Goal: Task Accomplishment & Management: Use online tool/utility

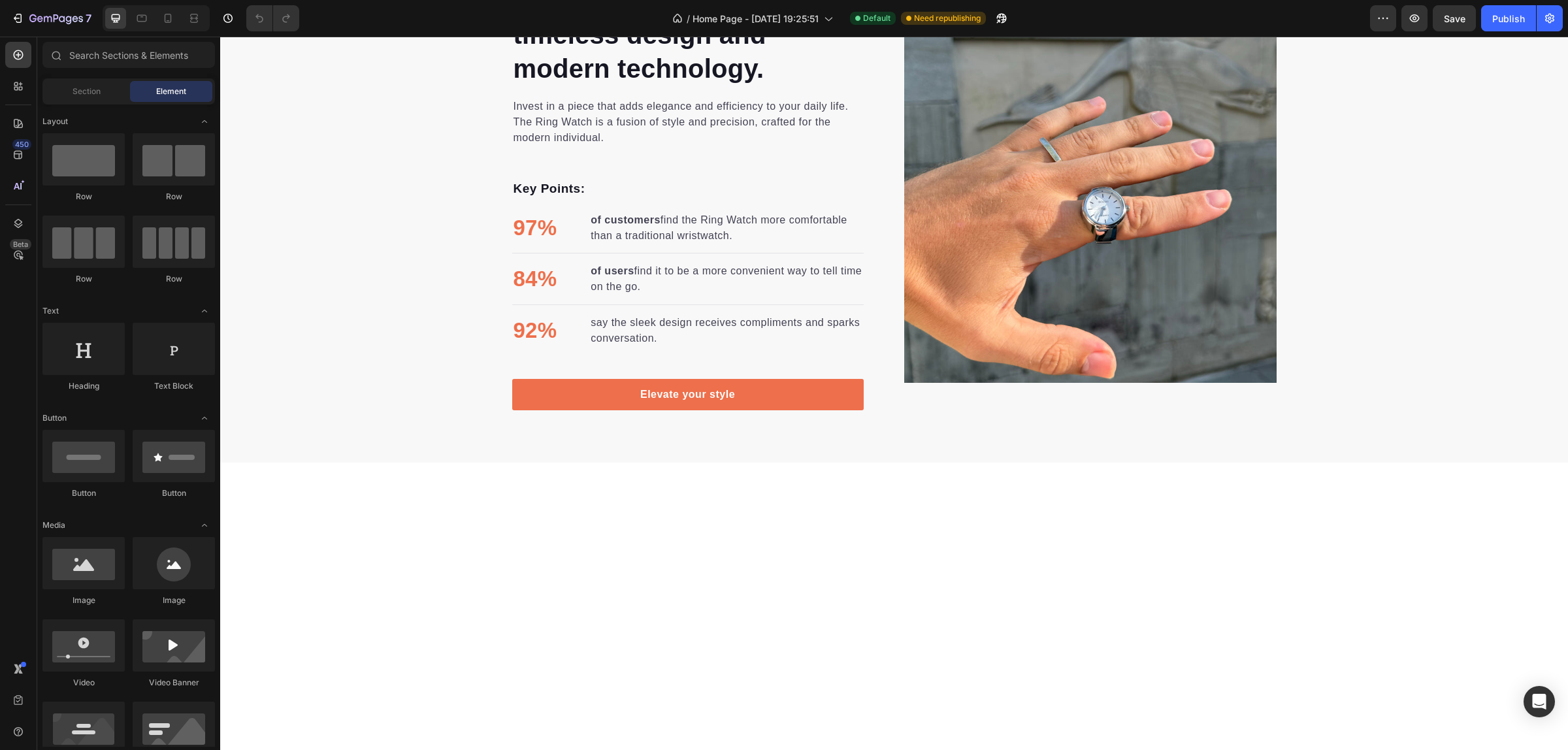
scroll to position [2049, 0]
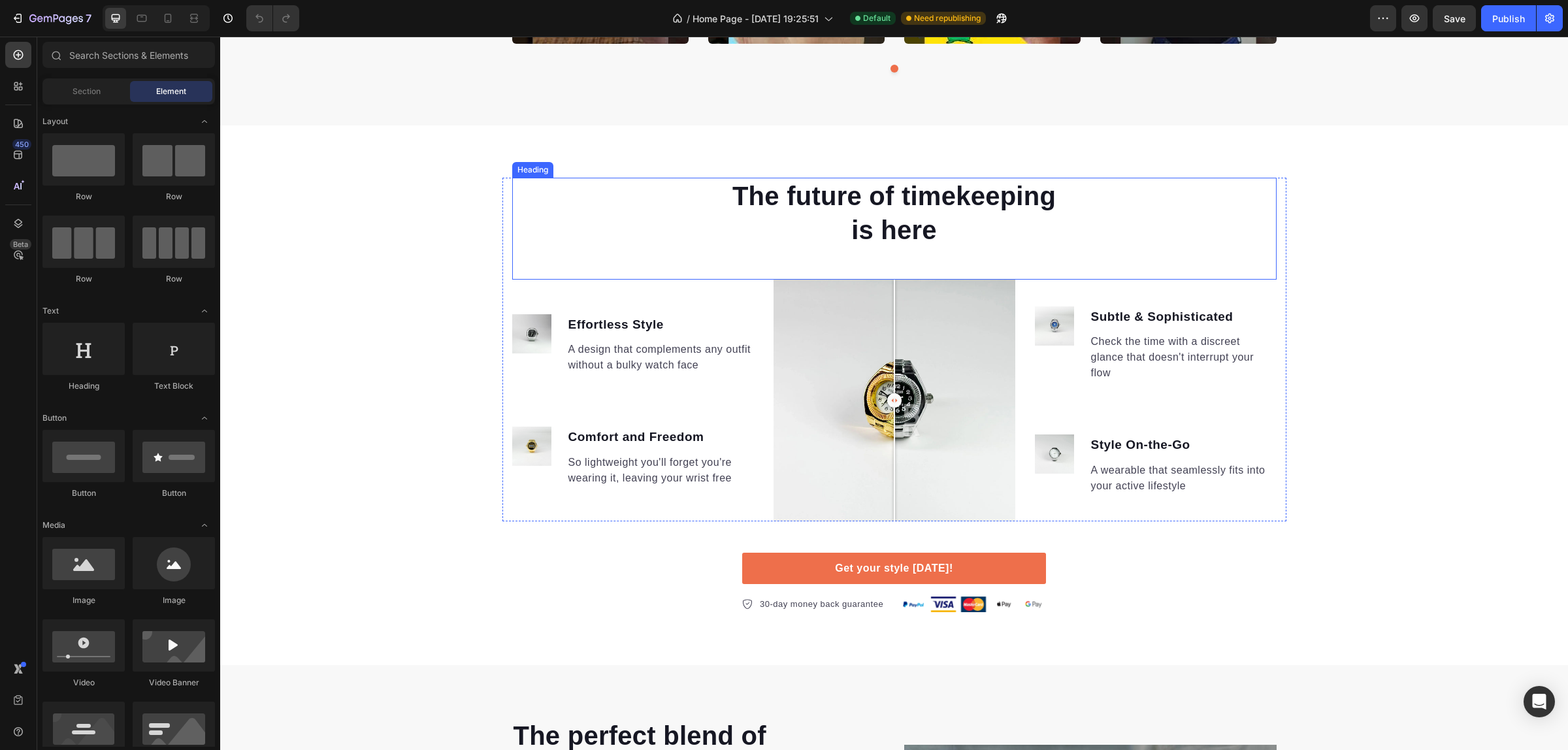
click at [1142, 197] on div "The future of timekeeping is here" at bounding box center [894, 213] width 764 height 71
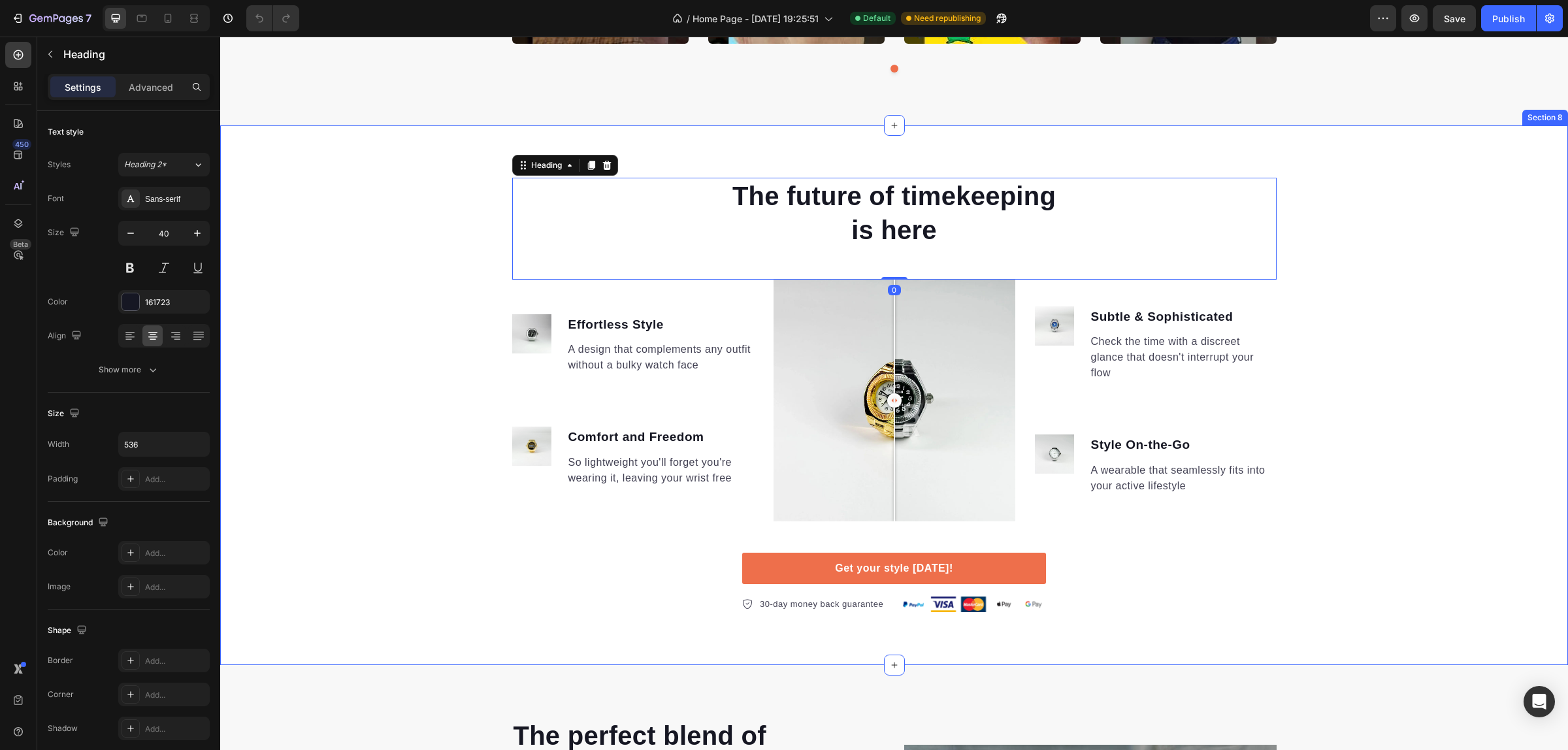
click at [1373, 163] on div "The future of timekeeping is here Heading 0 Image Effortless Style Text block A…" at bounding box center [894, 395] width 1348 height 540
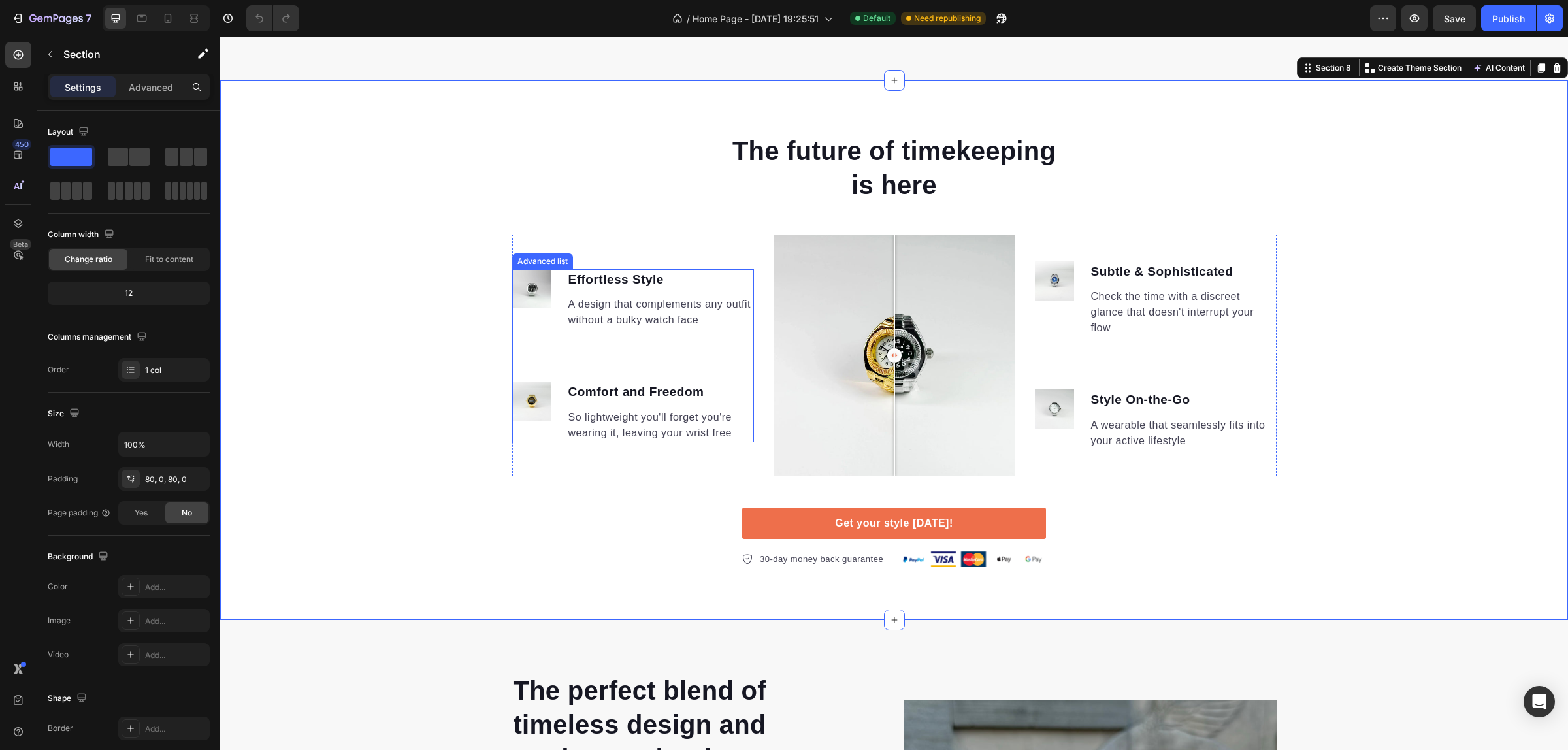
scroll to position [2130, 0]
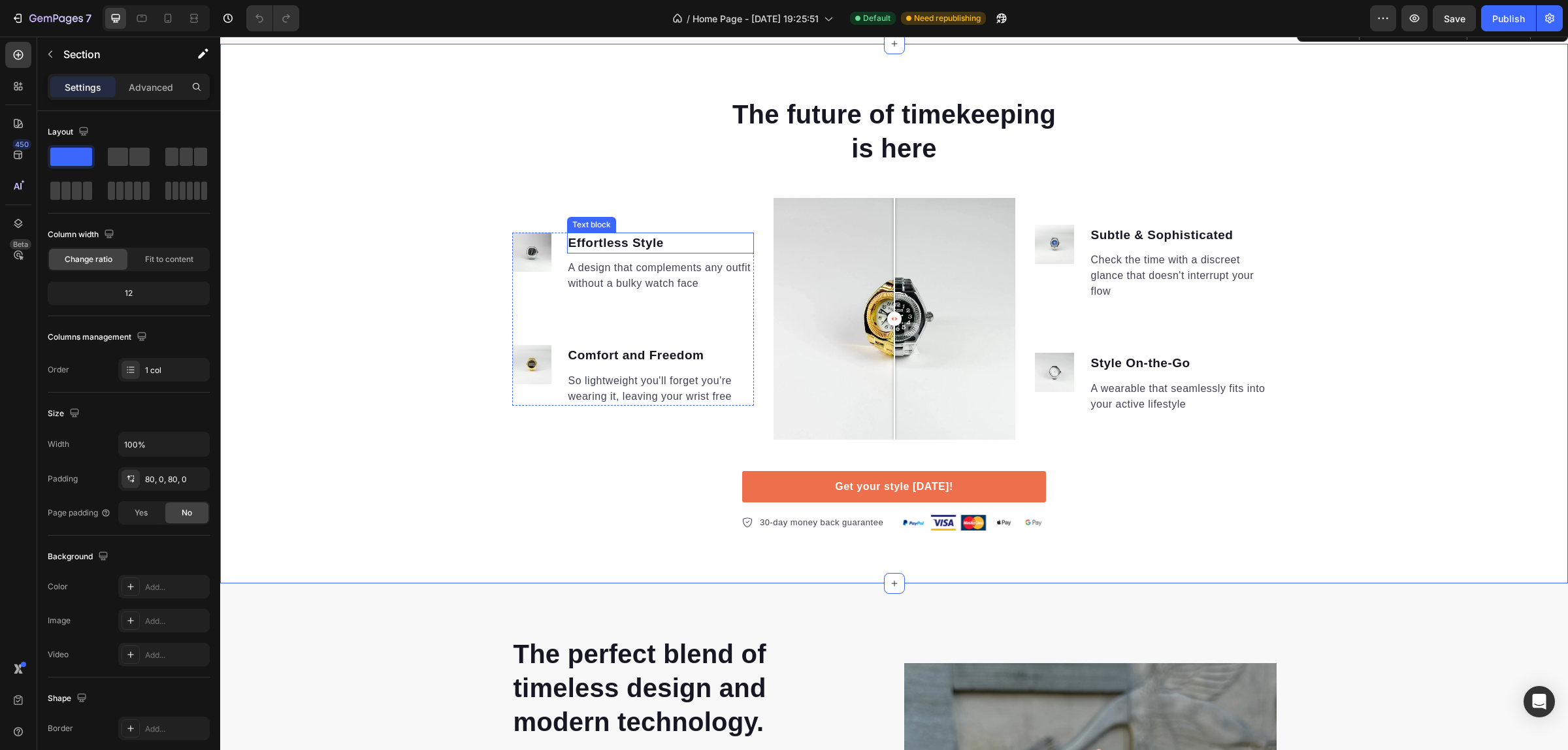
click at [655, 242] on p "Effortless Style" at bounding box center [660, 243] width 184 height 19
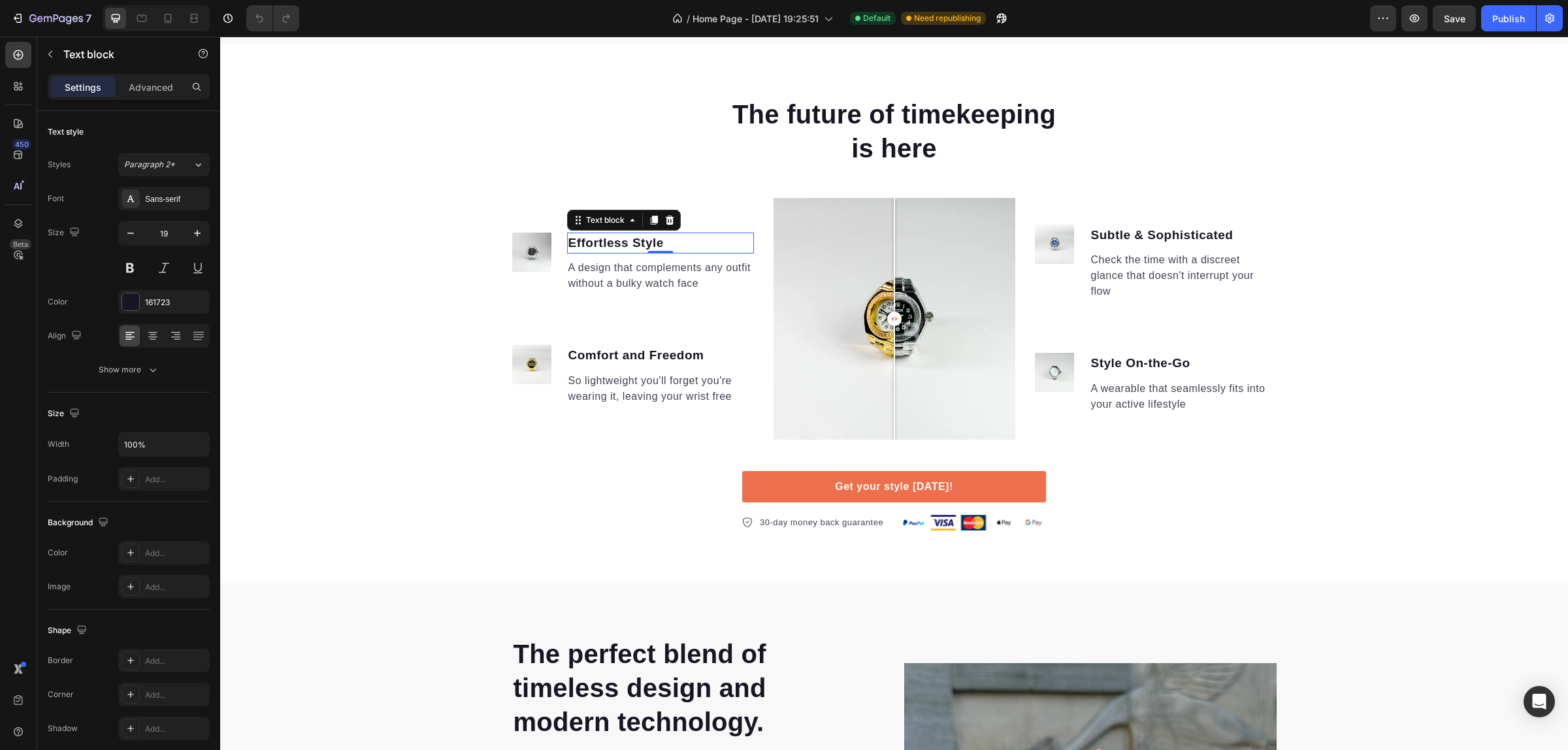
click at [655, 240] on p "Effortless Style" at bounding box center [660, 243] width 184 height 19
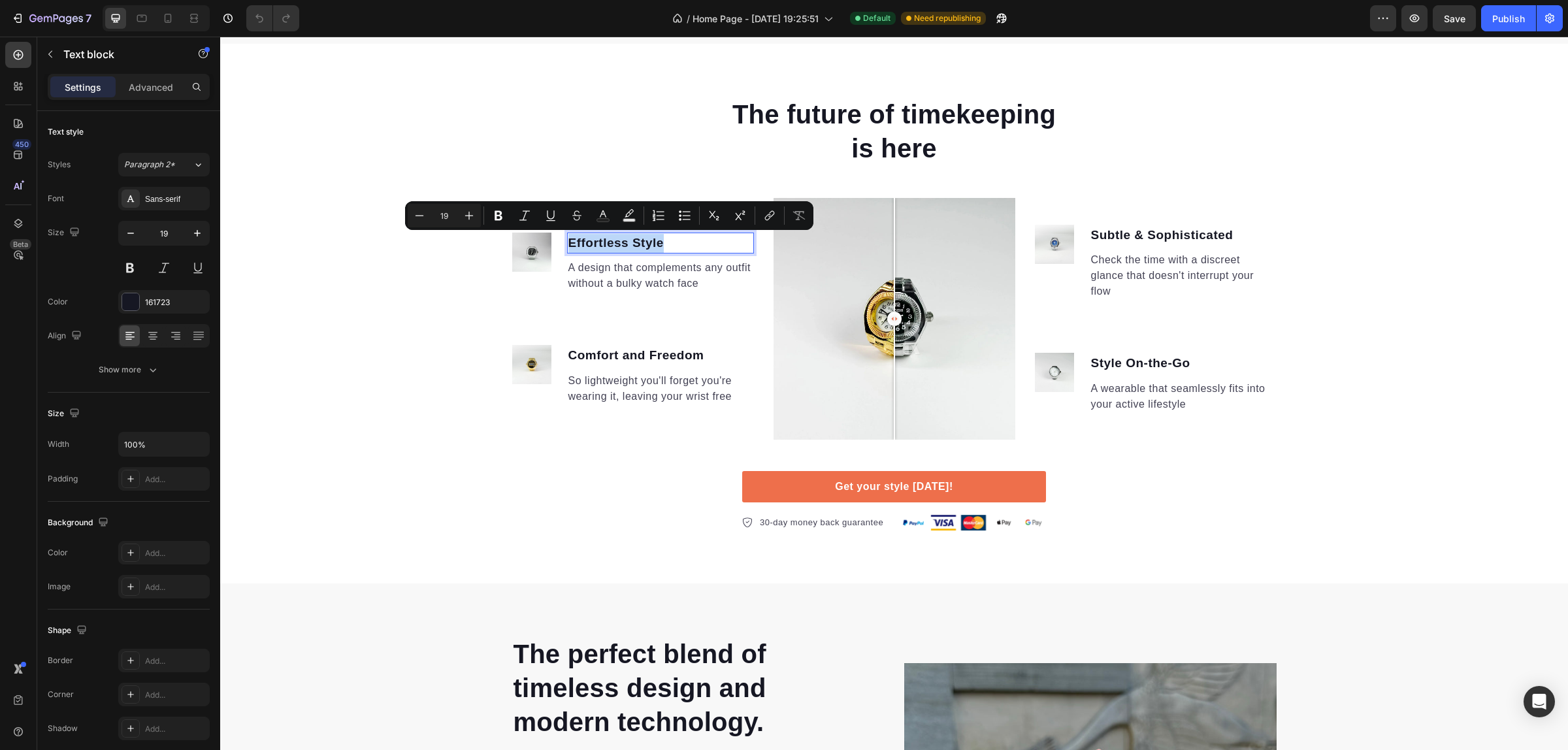
copy p "Effortless Style"
click at [629, 275] on p "A design that complements any outfit without a bulky watch face" at bounding box center [660, 275] width 184 height 32
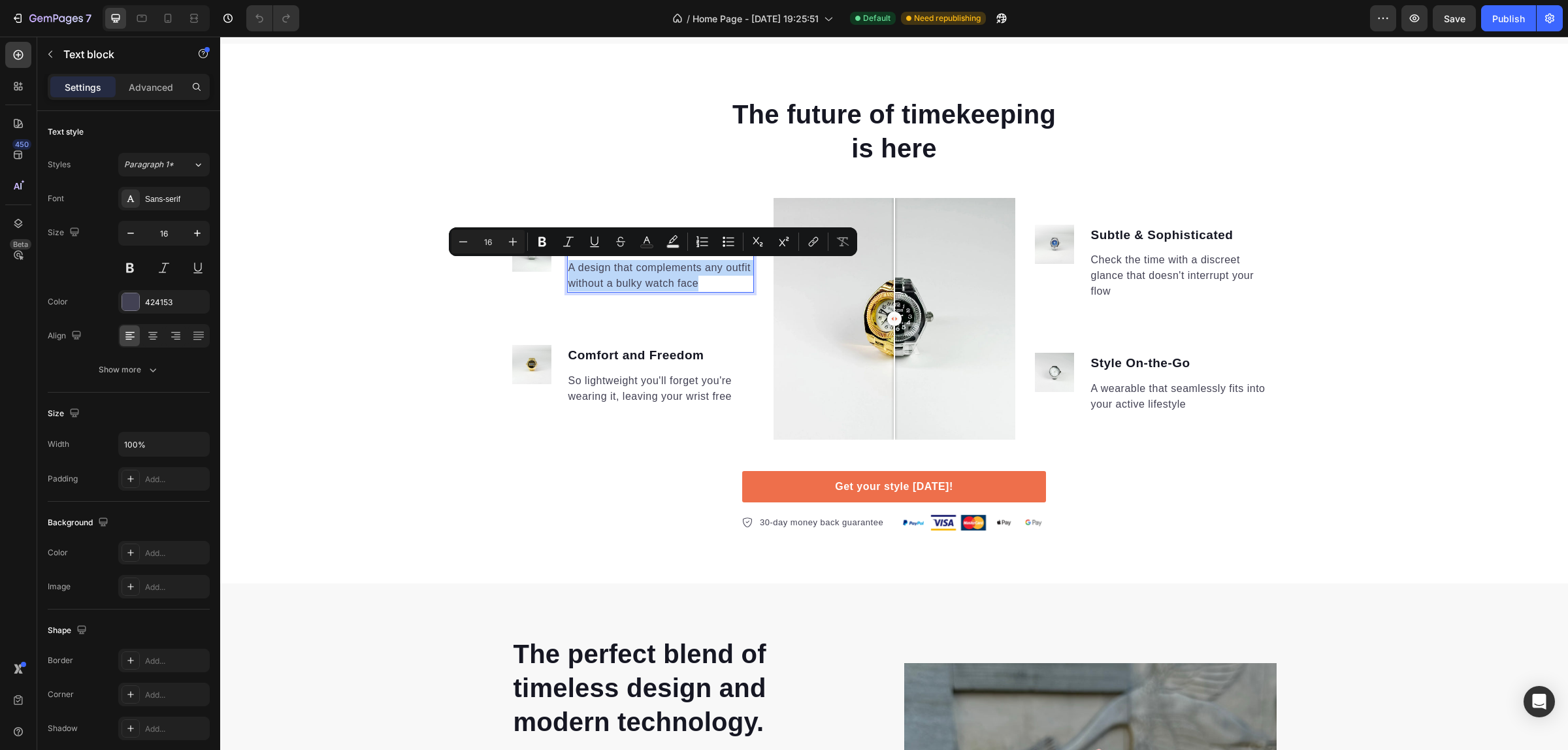
copy p "A design that complements any outfit without a bulky watch face"
click at [660, 355] on p "Comfort and Freedom" at bounding box center [660, 355] width 184 height 19
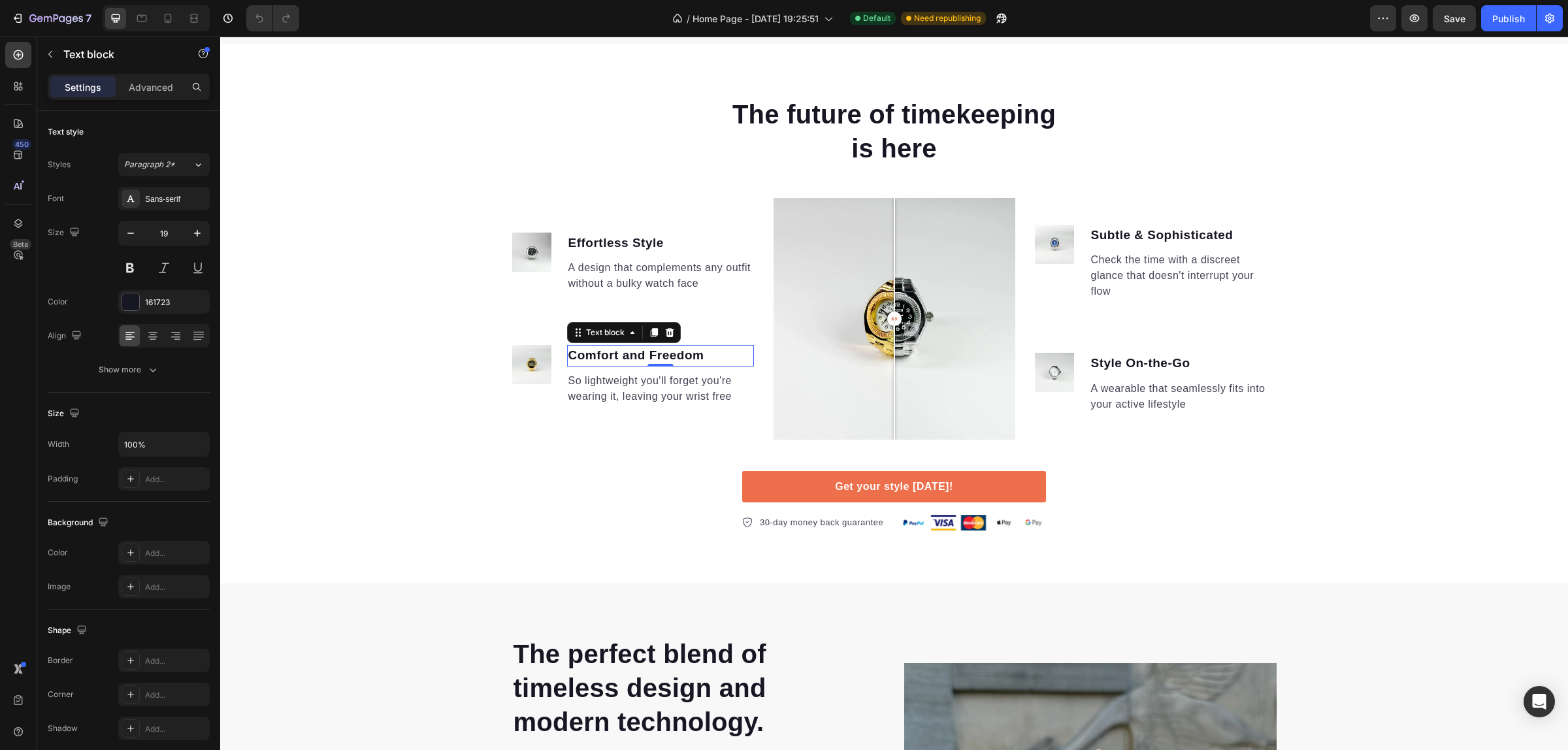
click at [660, 354] on p "Comfort and Freedom" at bounding box center [660, 355] width 184 height 19
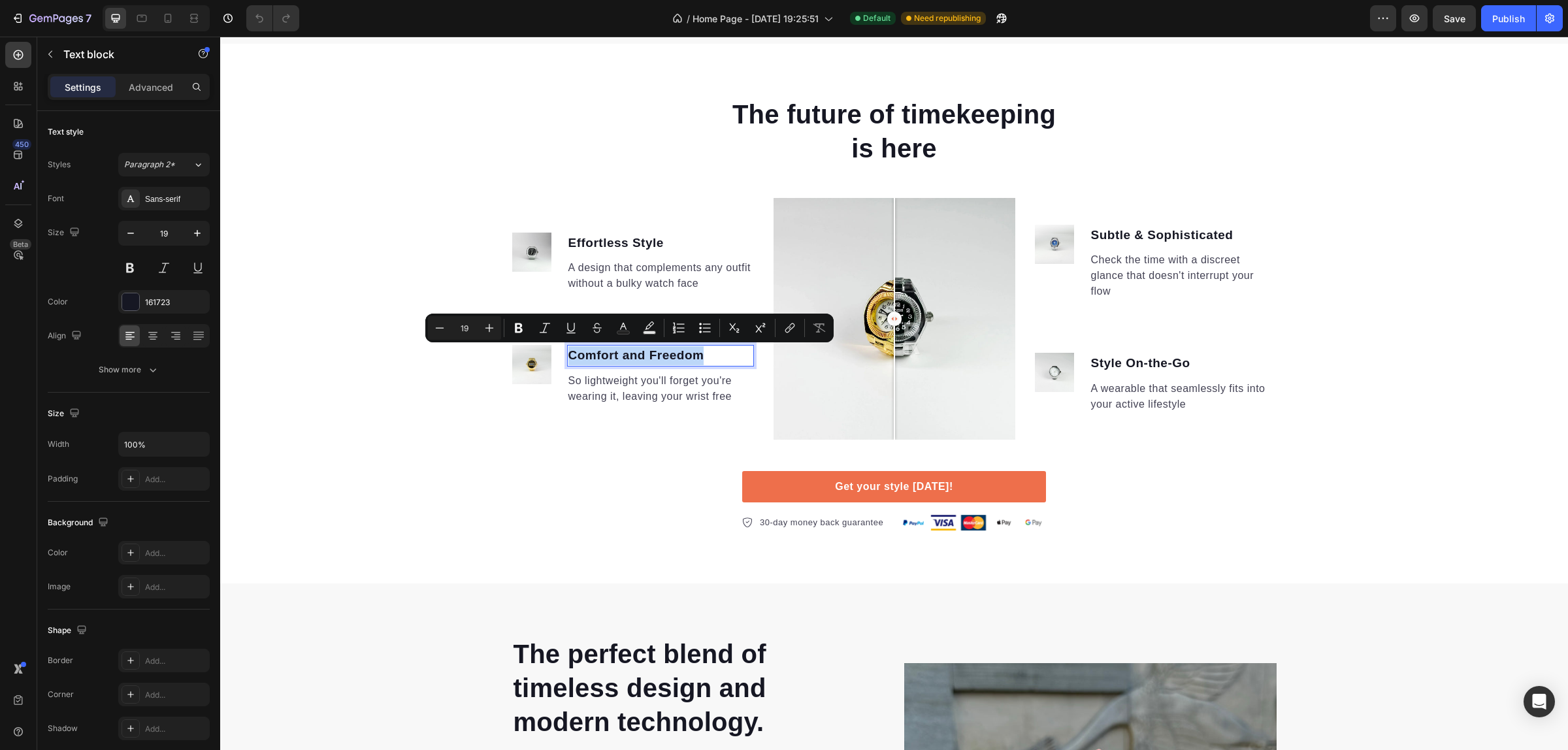
copy p "Comfort and Freedom"
click at [689, 402] on p "So lightweight you'll forget you're wearing it, leaving your wrist free" at bounding box center [660, 388] width 184 height 32
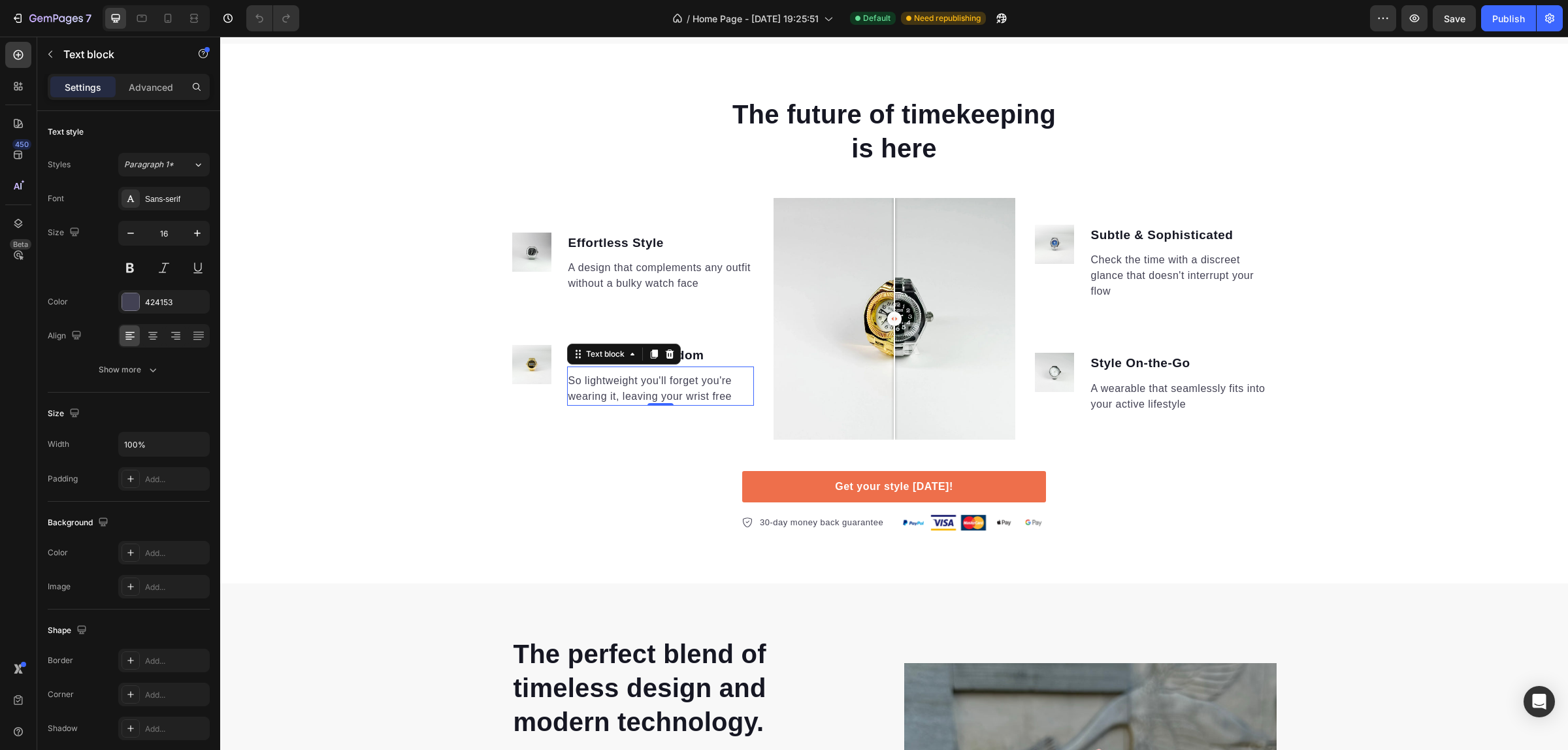
click at [675, 393] on p "So lightweight you'll forget you're wearing it, leaving your wrist free" at bounding box center [660, 388] width 184 height 32
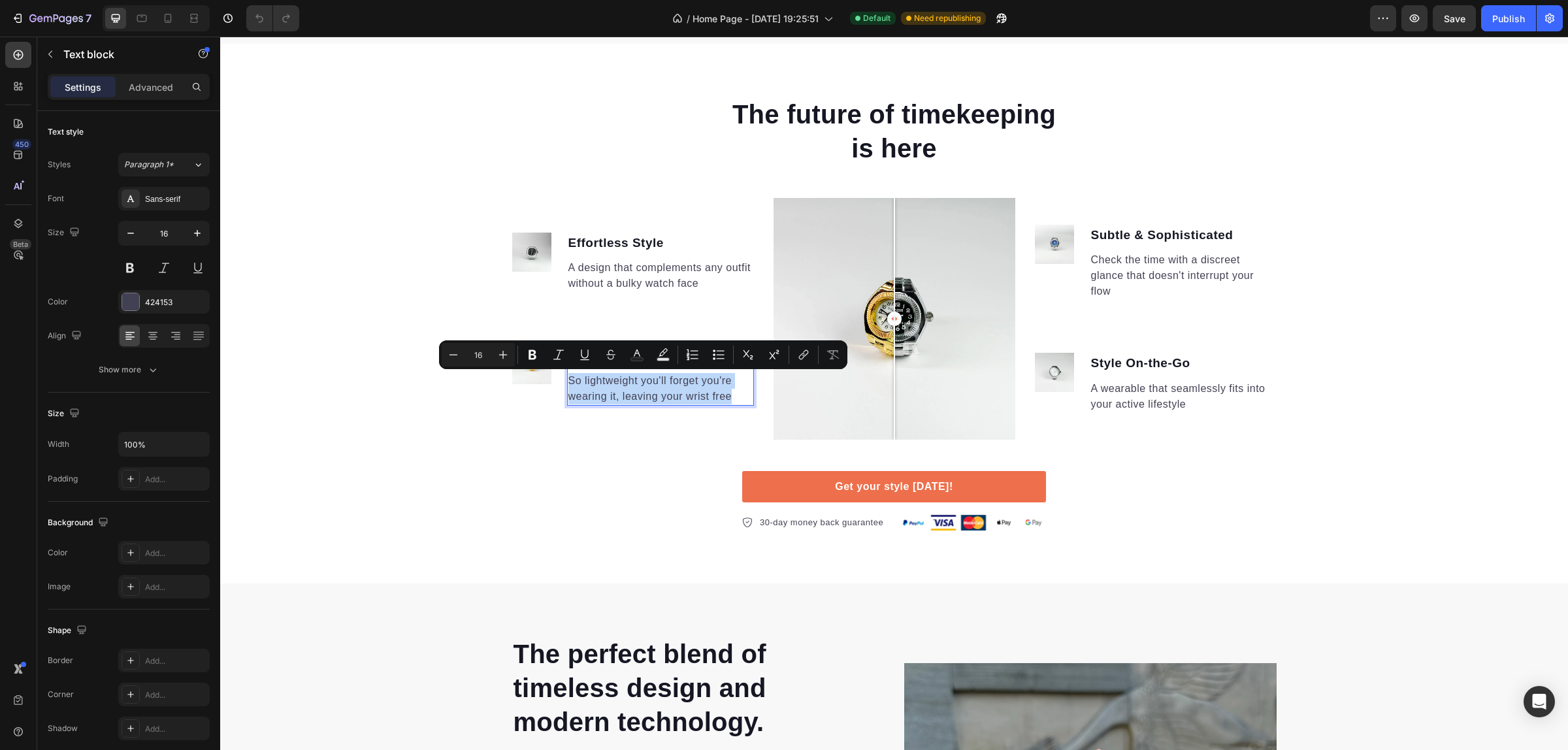
copy p "So lightweight you'll forget you're wearing it, leaving your wrist free"
click at [1189, 239] on p "Subtle & Sophisticated" at bounding box center [1182, 235] width 184 height 19
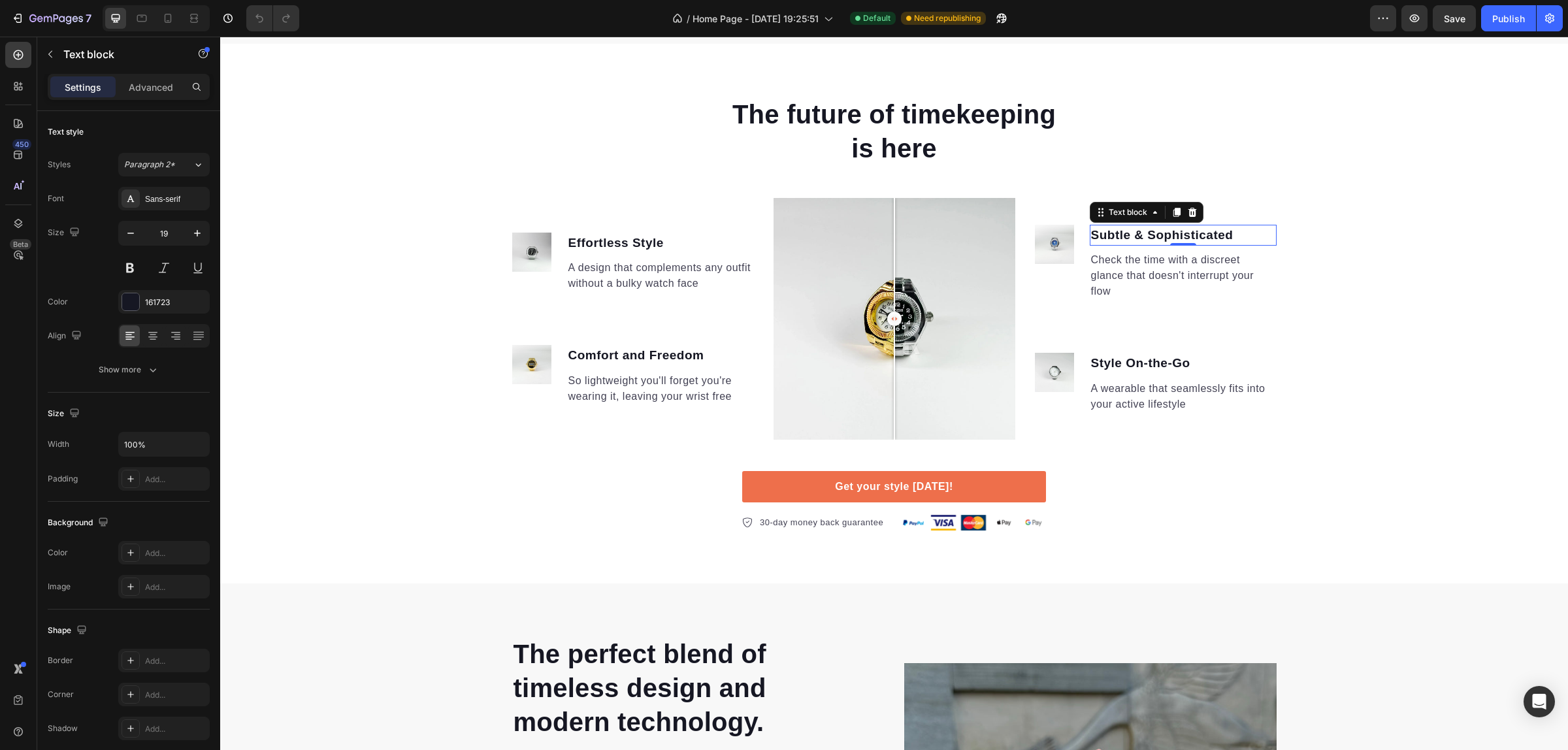
click at [1189, 239] on p "Subtle & Sophisticated" at bounding box center [1182, 235] width 184 height 19
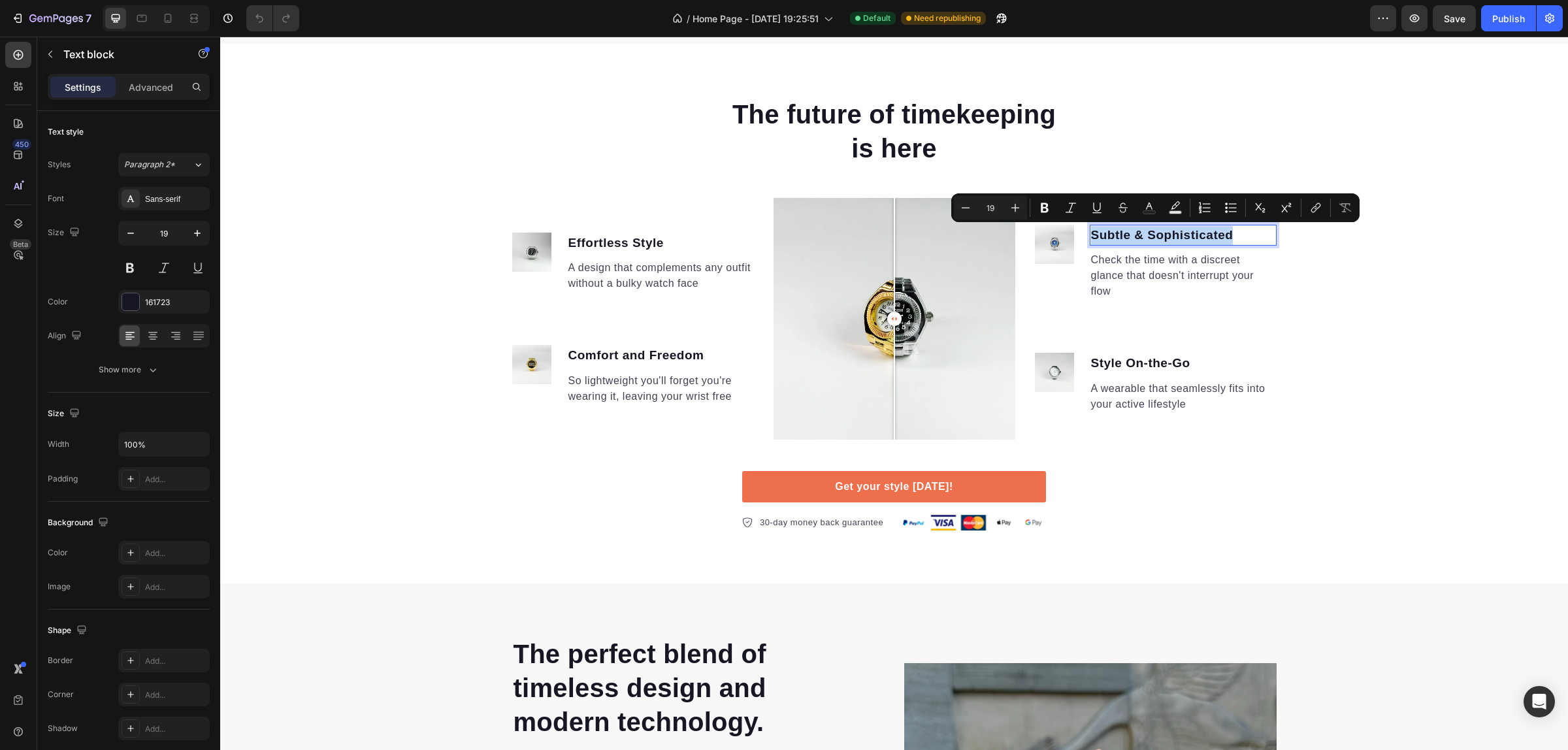
copy p "Subtle & Sophisticated"
click at [1180, 282] on p "Check the time with a discreet glance that doesn't interrupt your flow" at bounding box center [1182, 275] width 184 height 47
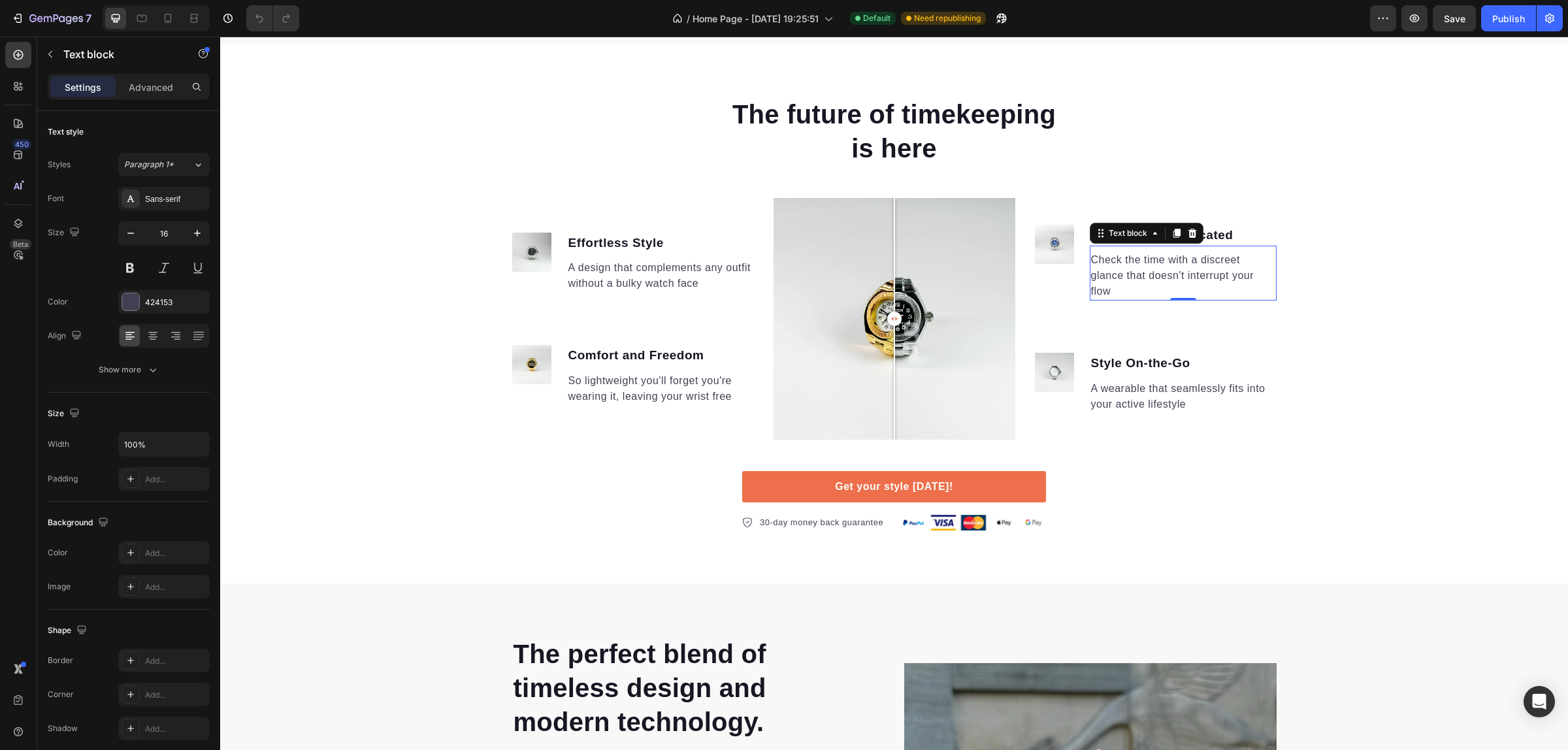
click at [1180, 282] on p "Check the time with a discreet glance that doesn't interrupt your flow" at bounding box center [1182, 275] width 184 height 47
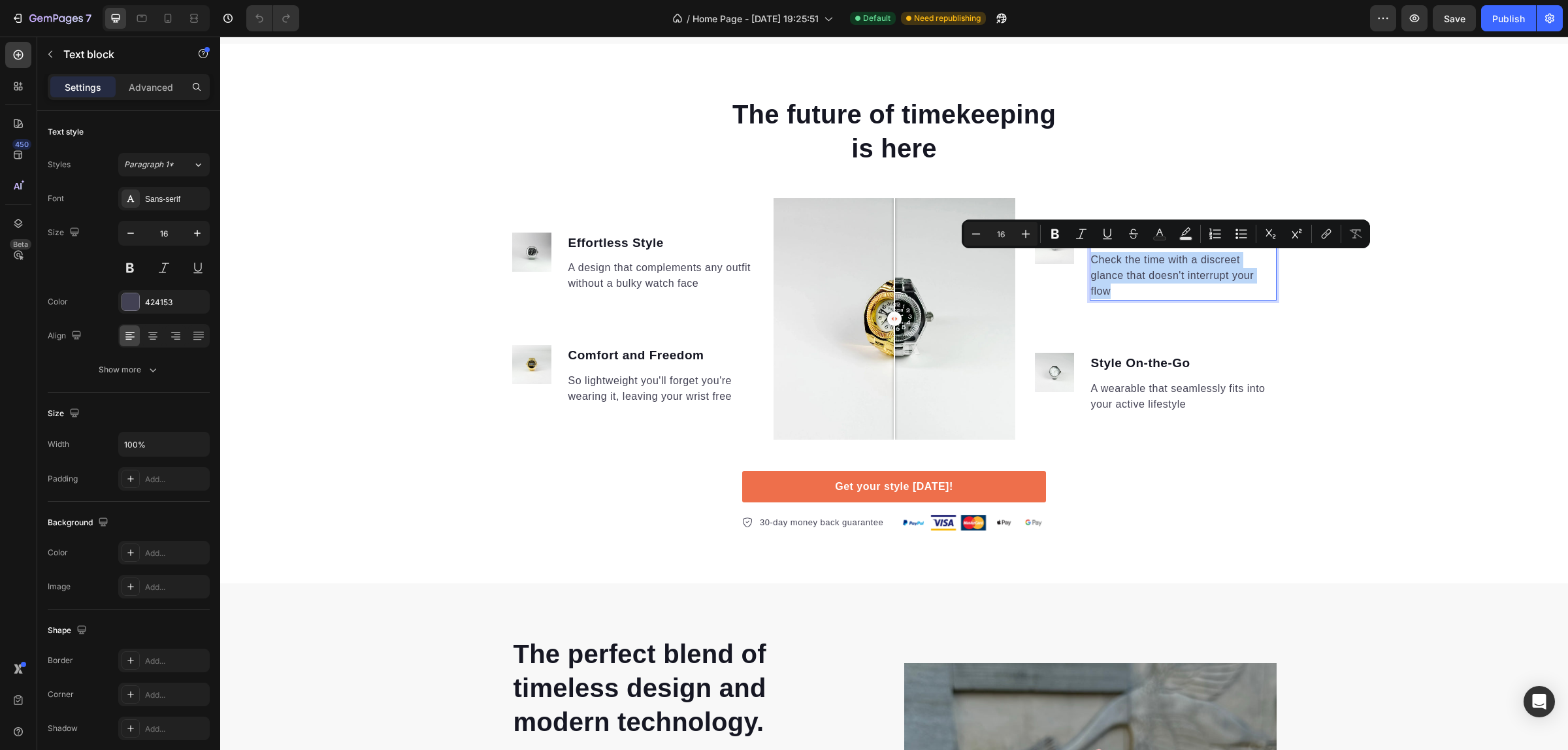
copy p "Check the time with a discreet glance that doesn't interrupt your flow"
click at [1176, 368] on p "Style On-the-Go" at bounding box center [1182, 363] width 184 height 19
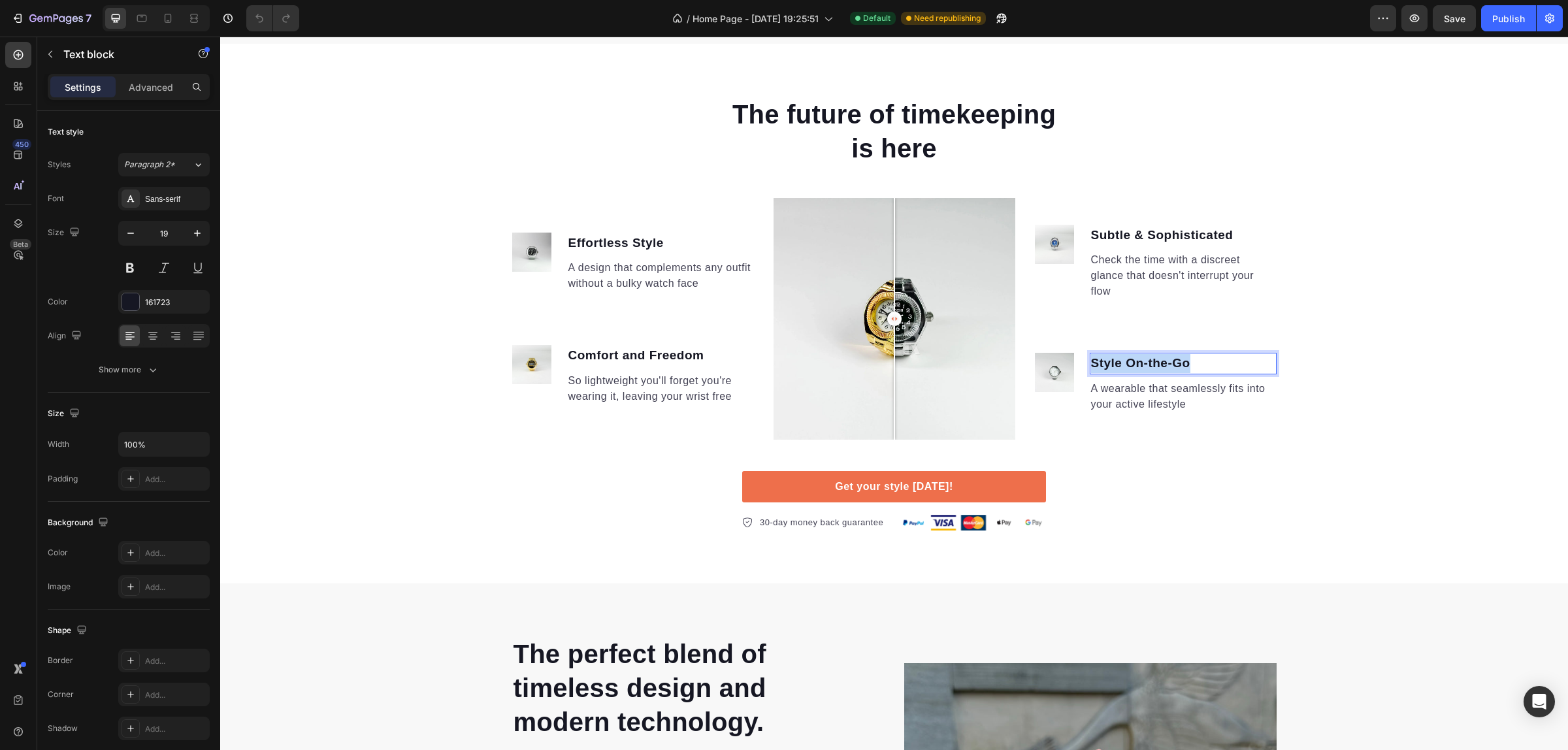
click at [1176, 367] on p "Style On-the-Go" at bounding box center [1182, 363] width 184 height 19
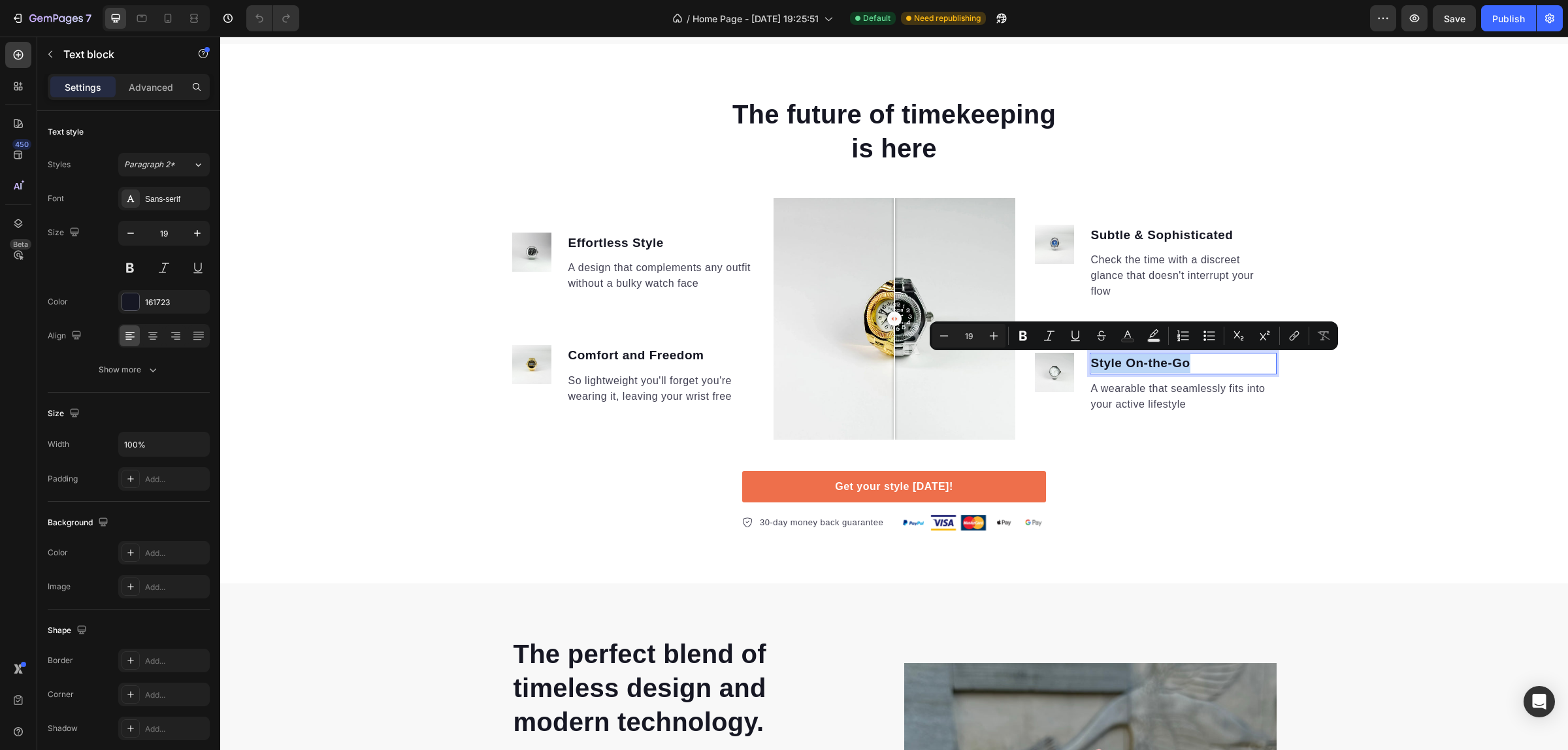
copy p "Style On-the-Go"
click at [1168, 396] on p "A wearable that seamlessly fits into your active lifestyle" at bounding box center [1182, 396] width 184 height 32
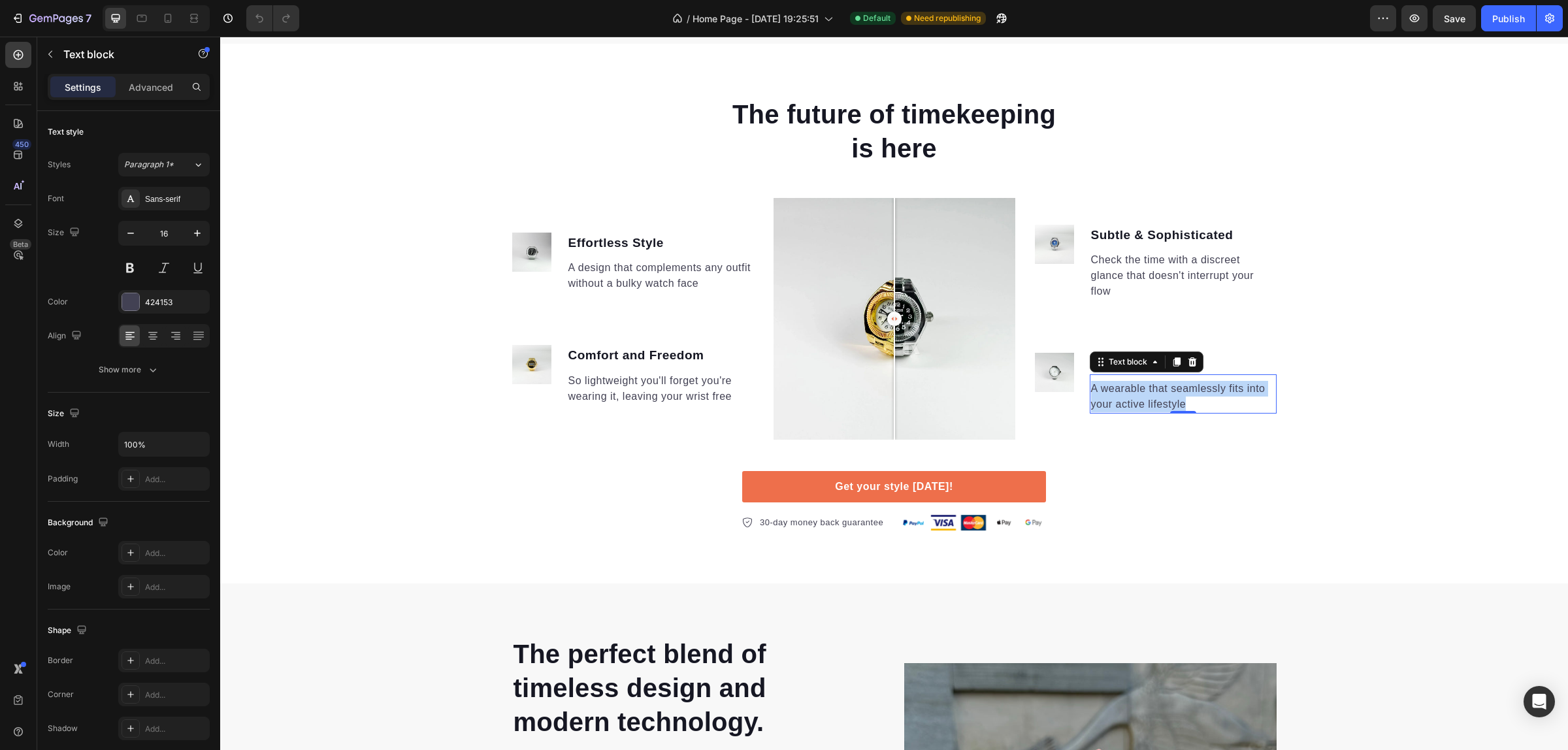
click at [1168, 396] on p "A wearable that seamlessly fits into your active lifestyle" at bounding box center [1182, 396] width 184 height 32
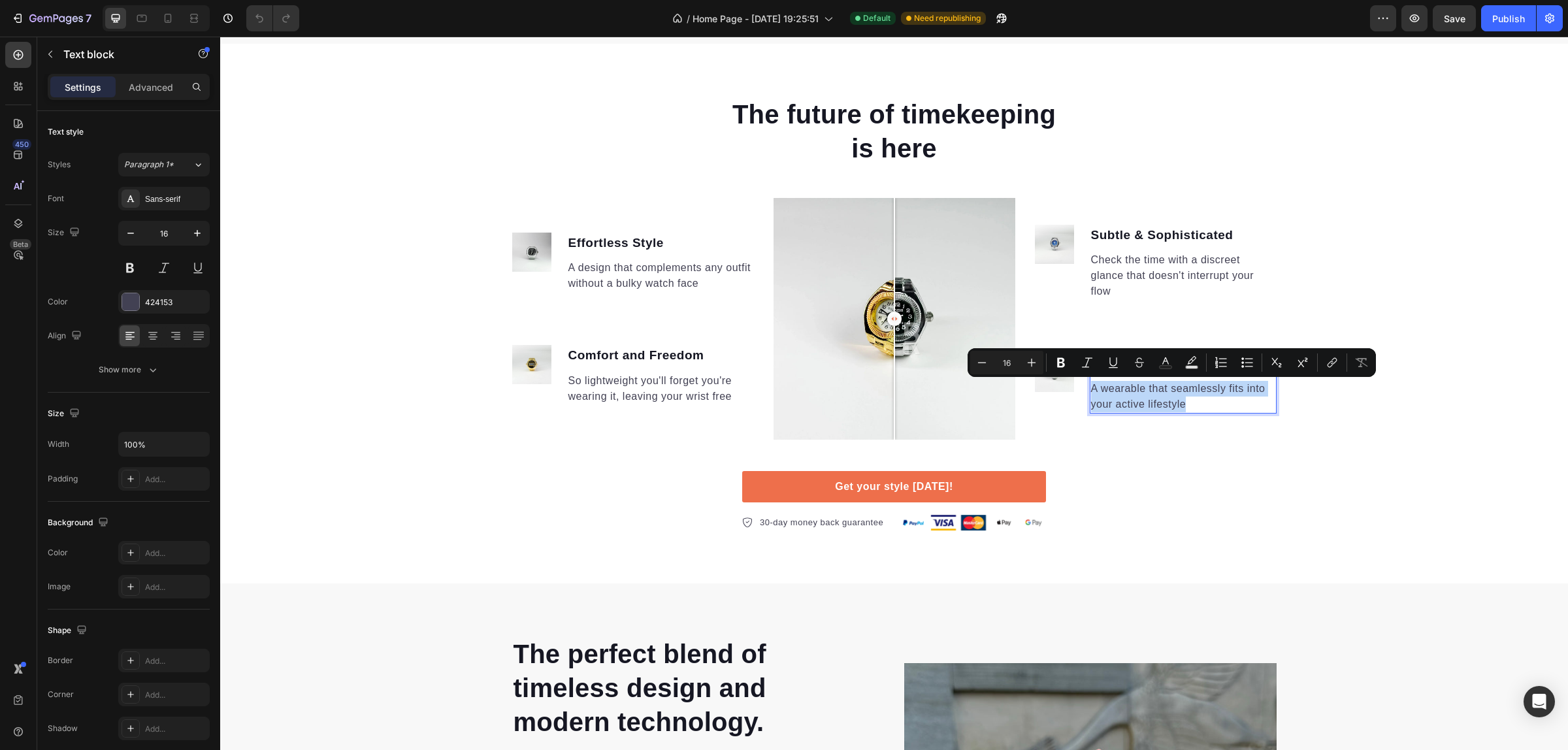
copy p "A wearable that seamlessly fits into your active lifestyle"
click at [171, 16] on icon at bounding box center [168, 18] width 13 height 13
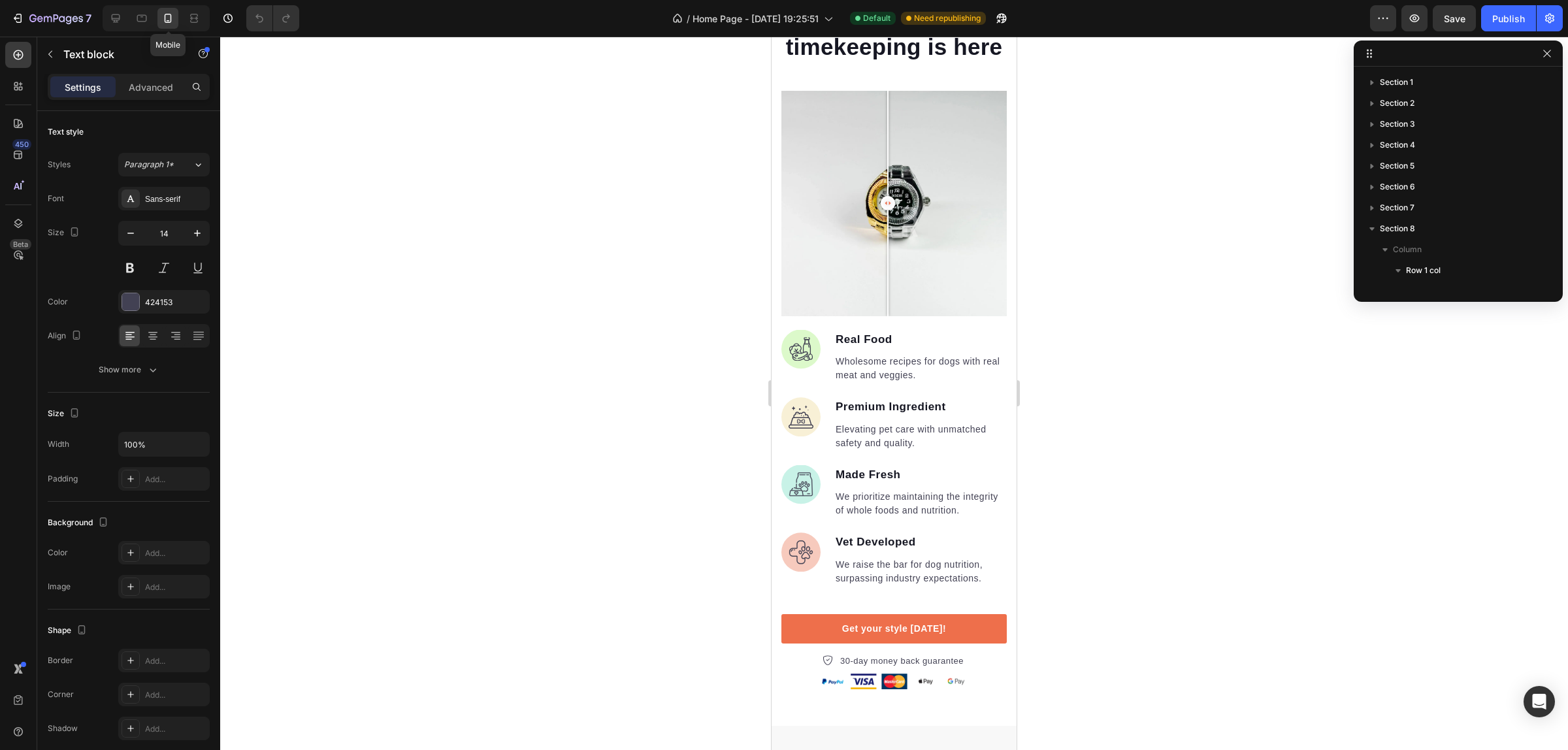
scroll to position [2085, 0]
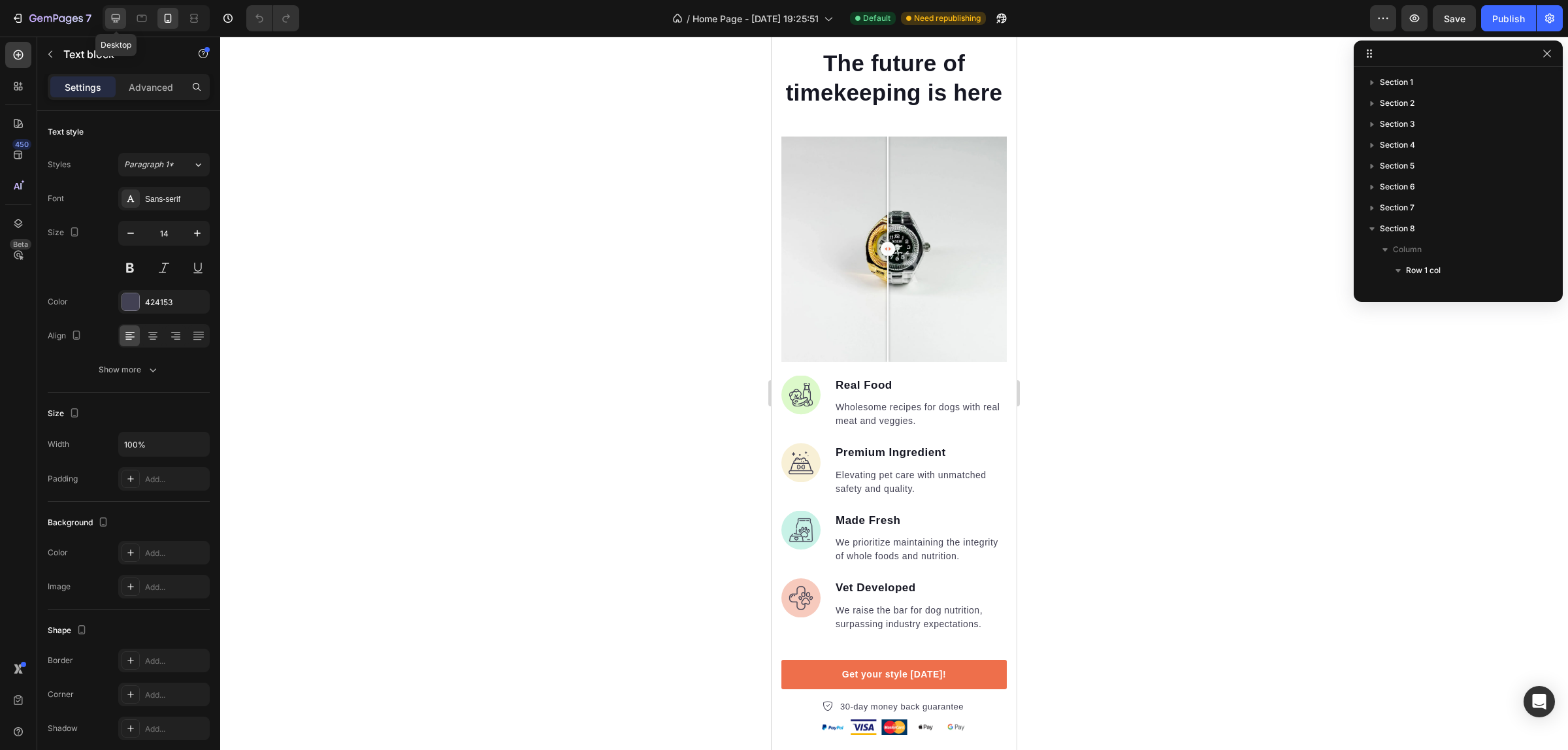
click at [121, 21] on icon at bounding box center [116, 18] width 13 height 13
type input "16"
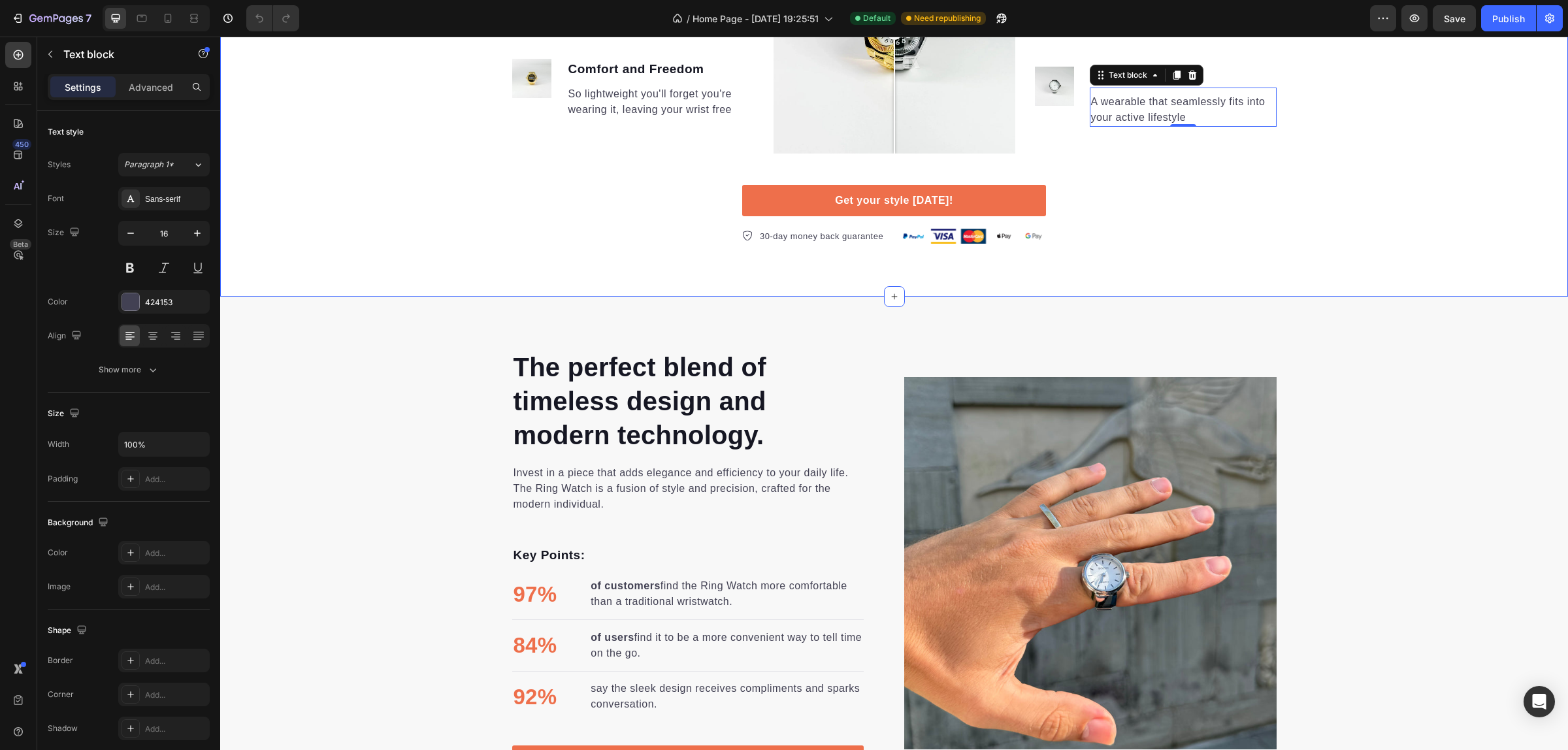
scroll to position [2343, 0]
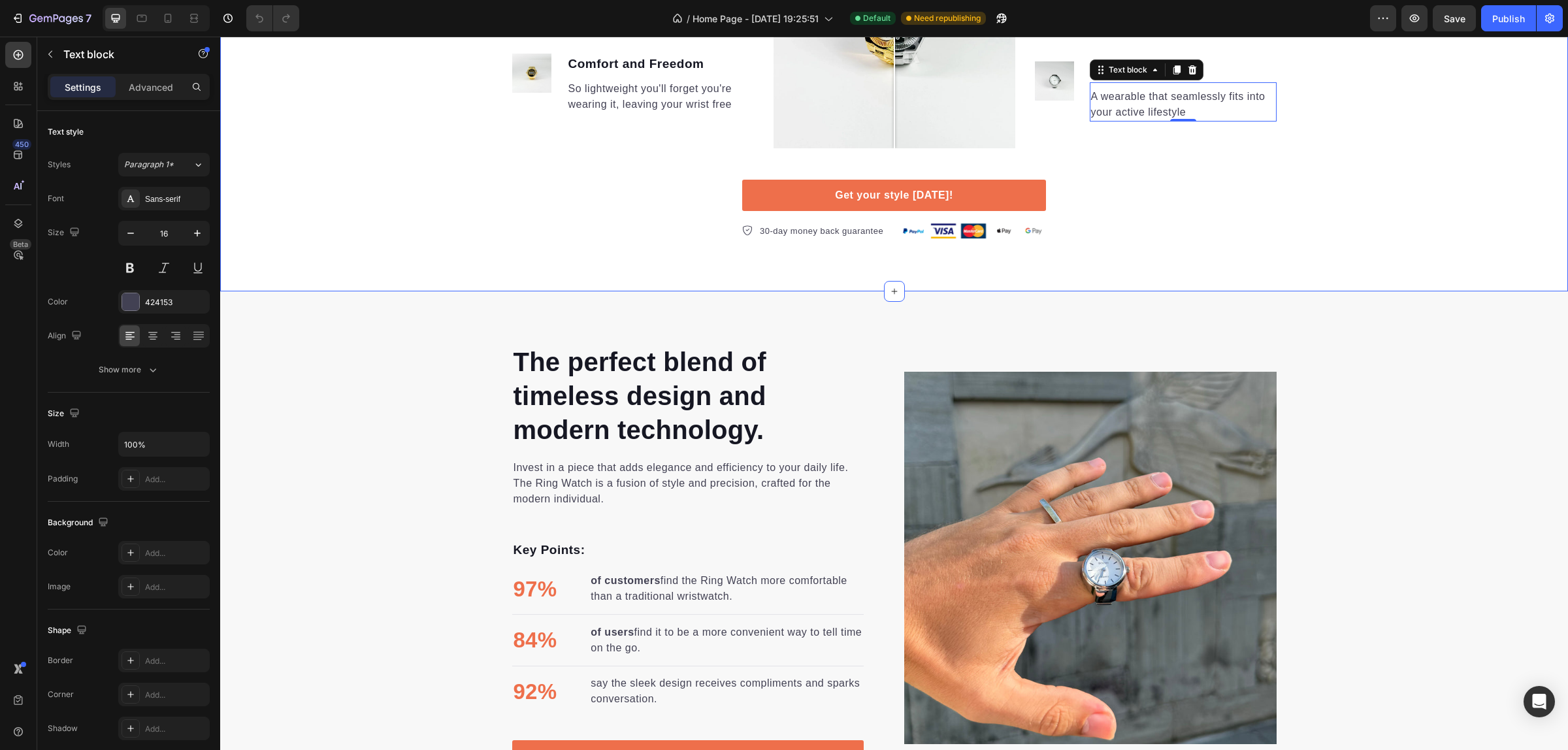
click at [1413, 165] on div "The future of timekeeping is here Heading Image Effortless Style Text block A d…" at bounding box center [894, 22] width 1348 height 435
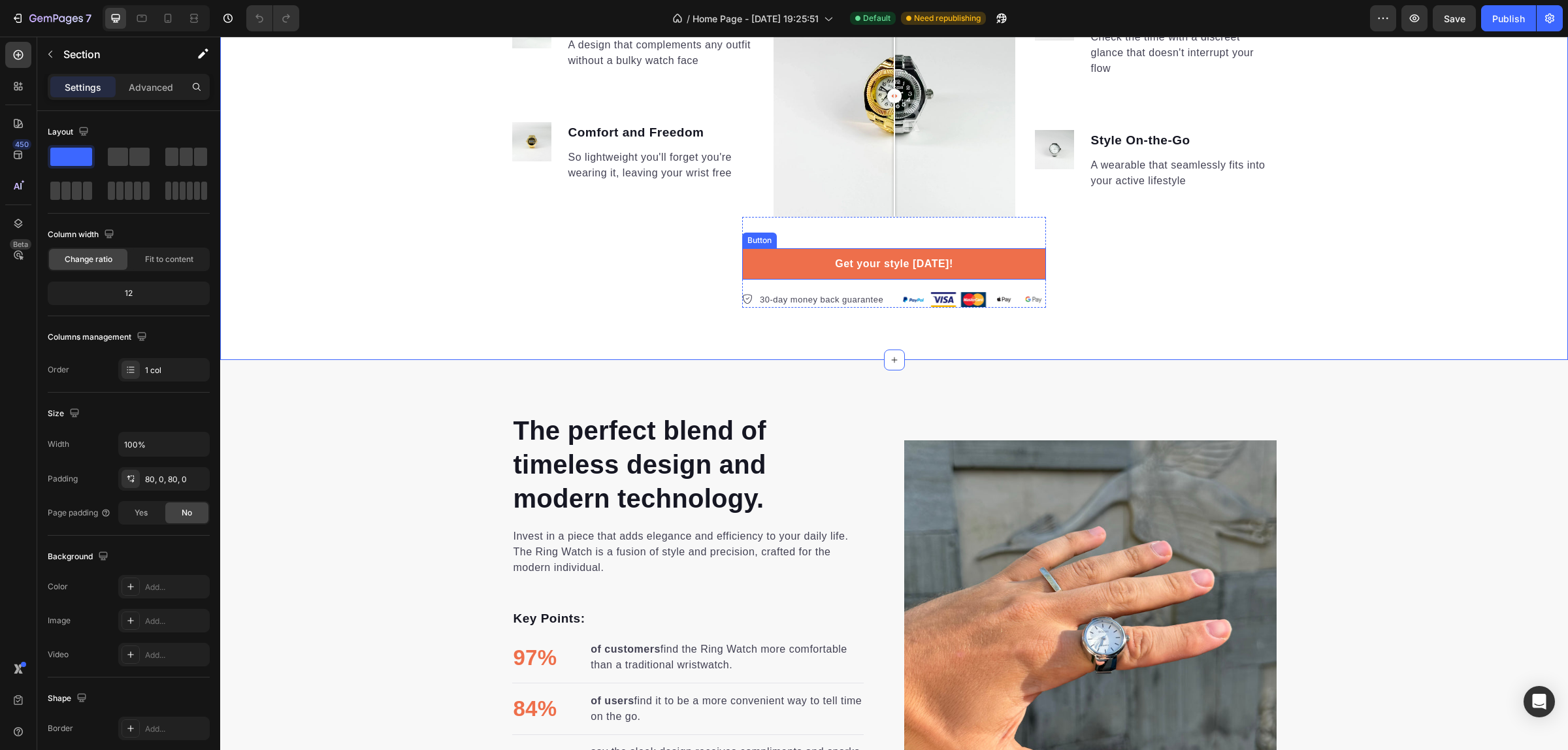
scroll to position [2179, 0]
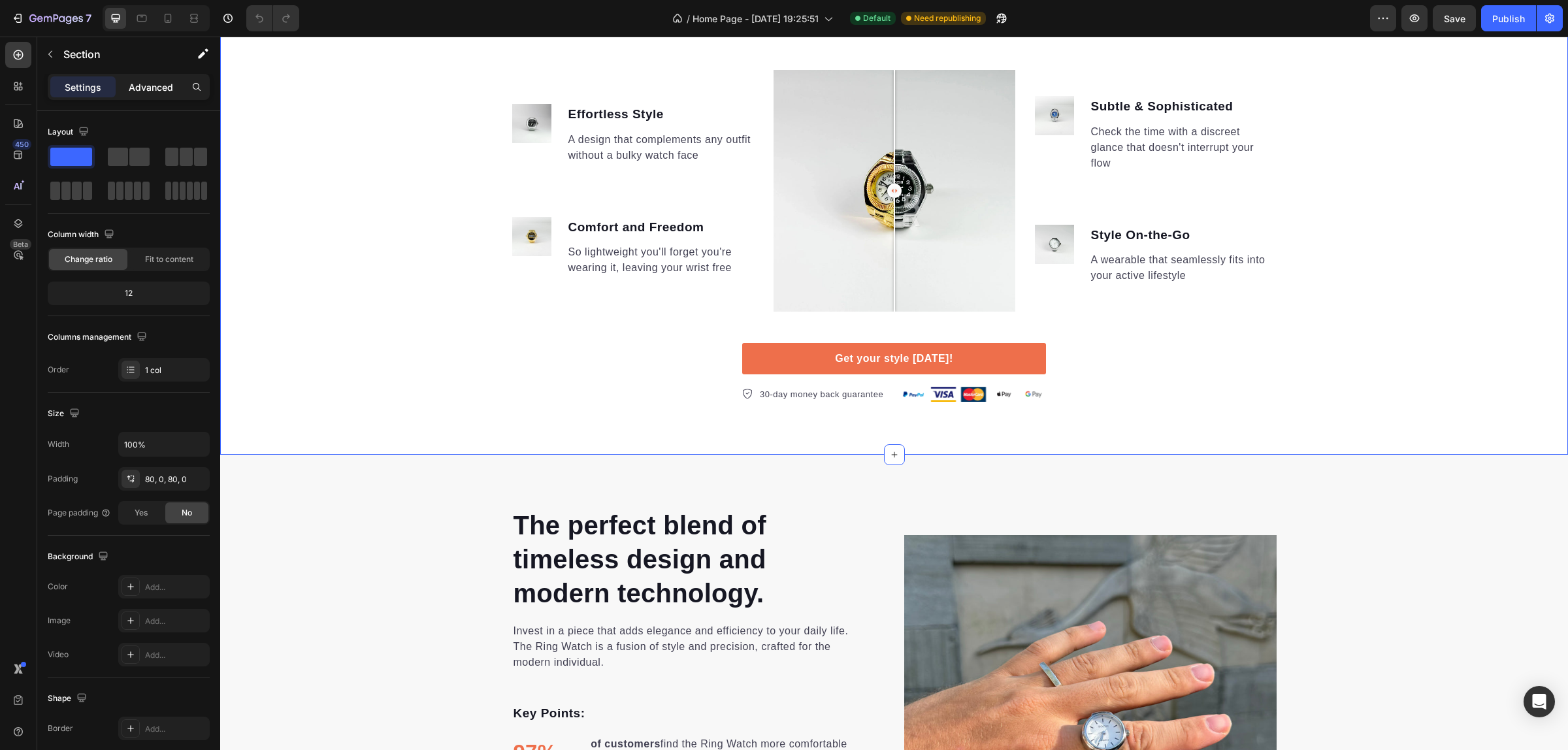
click at [134, 87] on p "Advanced" at bounding box center [151, 88] width 44 height 14
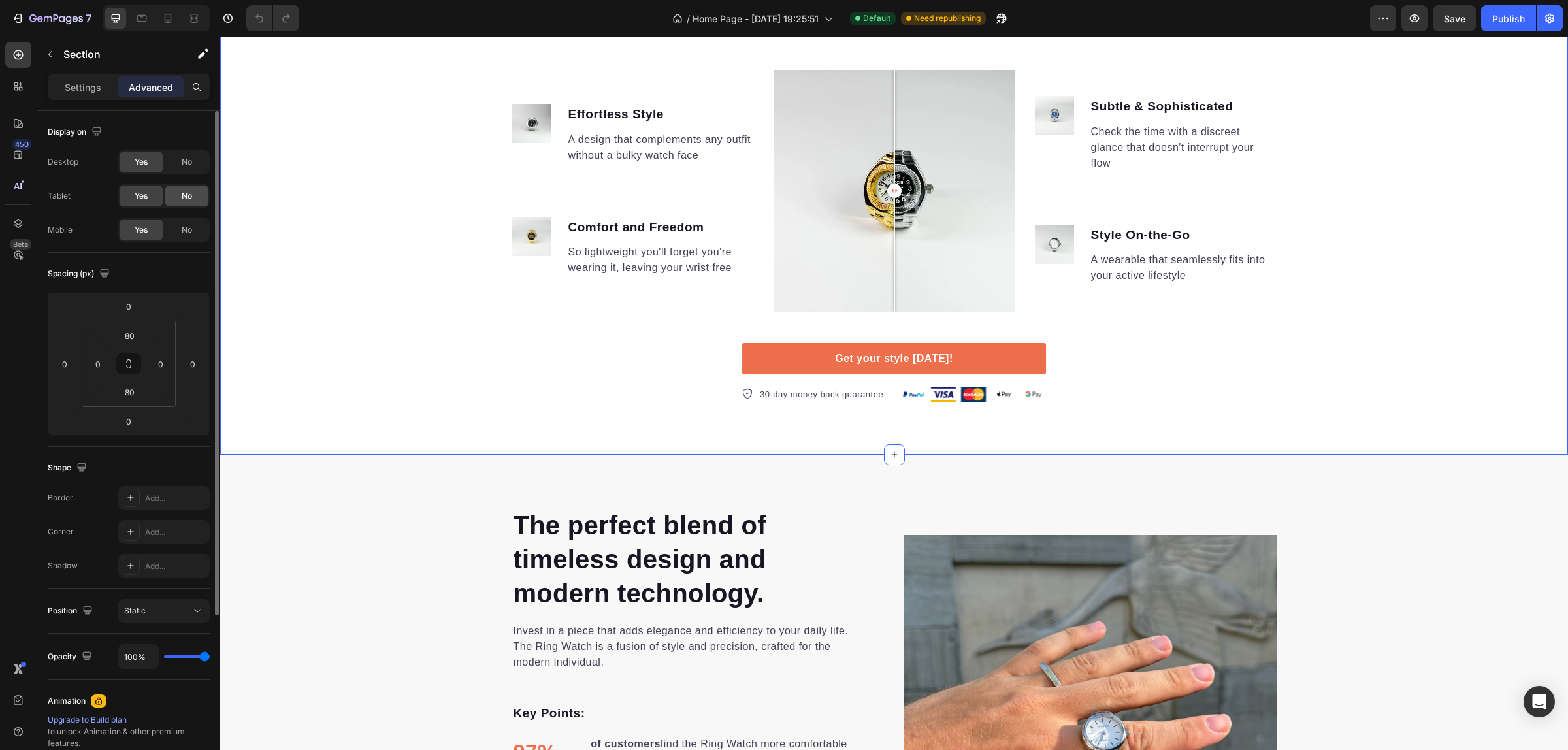
click at [184, 196] on span "No" at bounding box center [186, 196] width 11 height 12
click at [128, 197] on div "Yes" at bounding box center [142, 196] width 43 height 21
click at [187, 236] on div "No" at bounding box center [187, 230] width 43 height 21
click at [132, 226] on div "Yes" at bounding box center [142, 230] width 43 height 21
click at [161, 20] on icon at bounding box center [168, 18] width 13 height 13
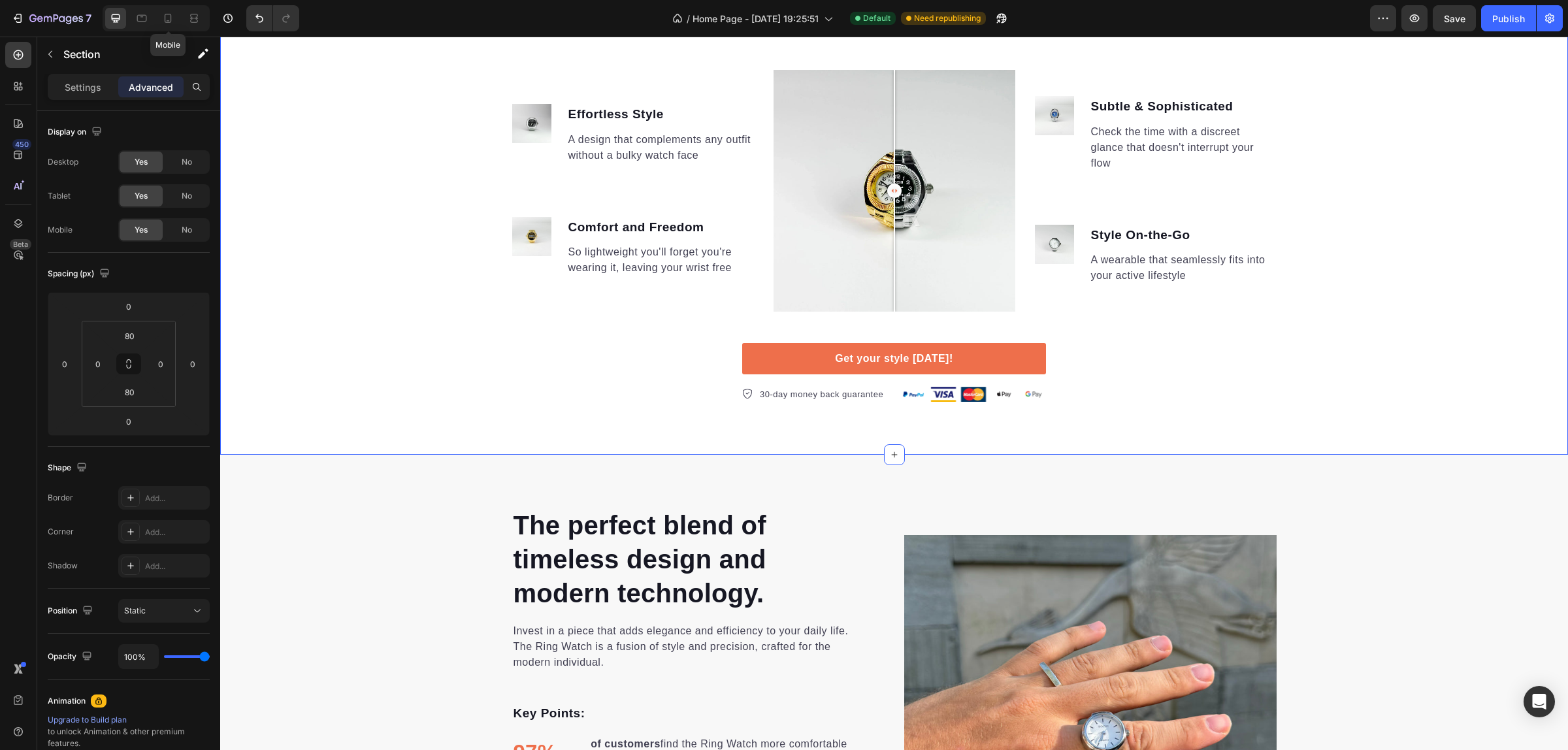
type input "56"
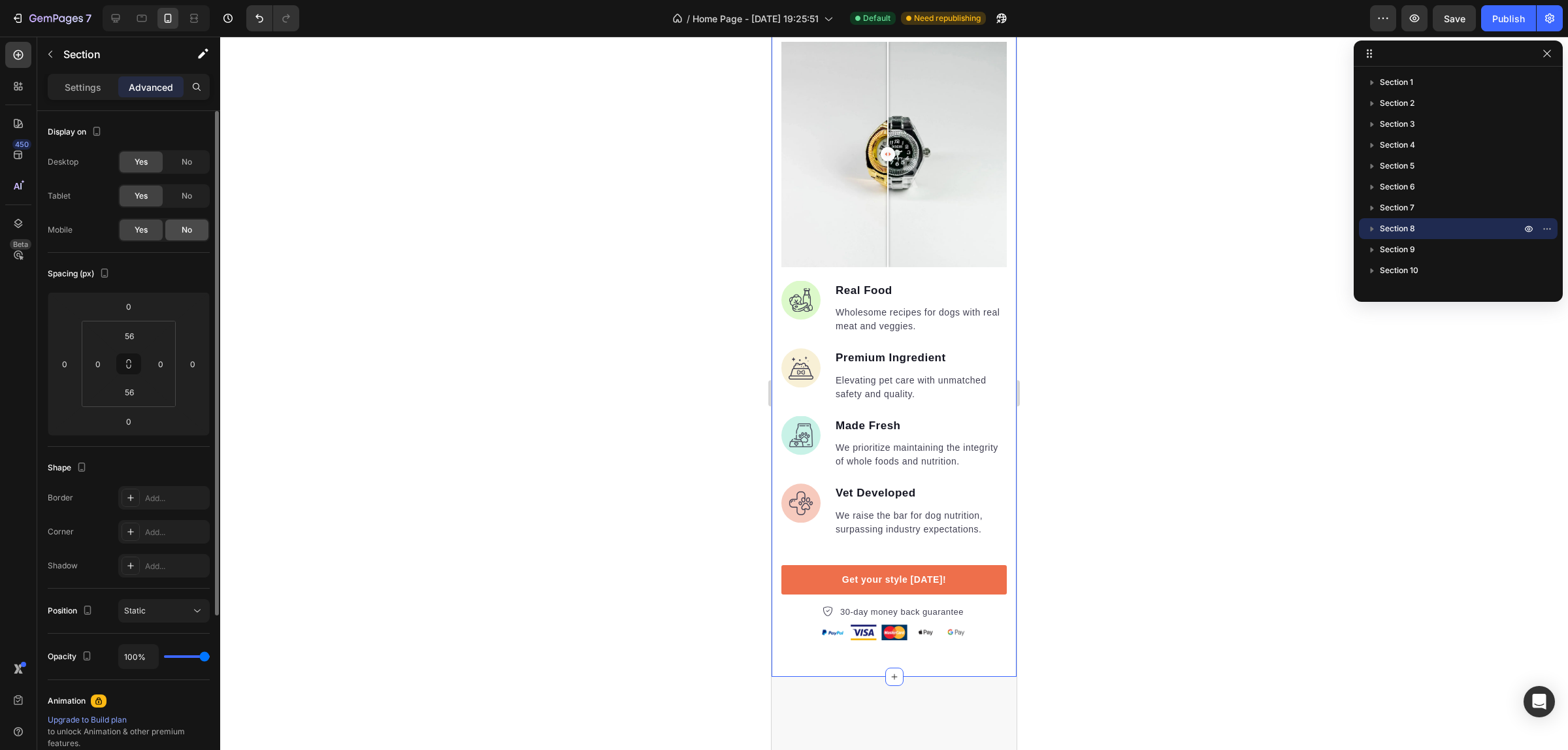
scroll to position [2013, 0]
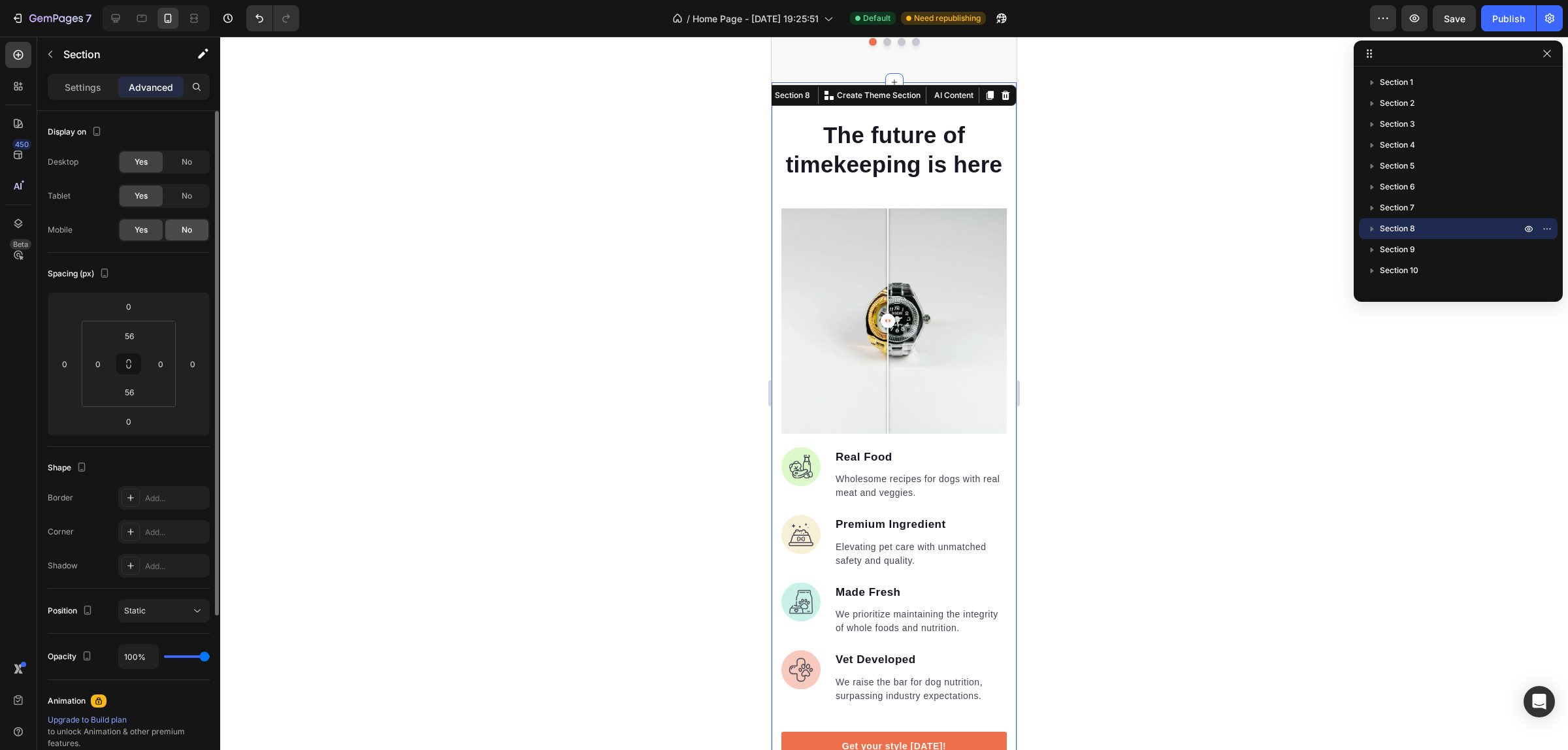
click at [182, 233] on span "No" at bounding box center [186, 230] width 11 height 12
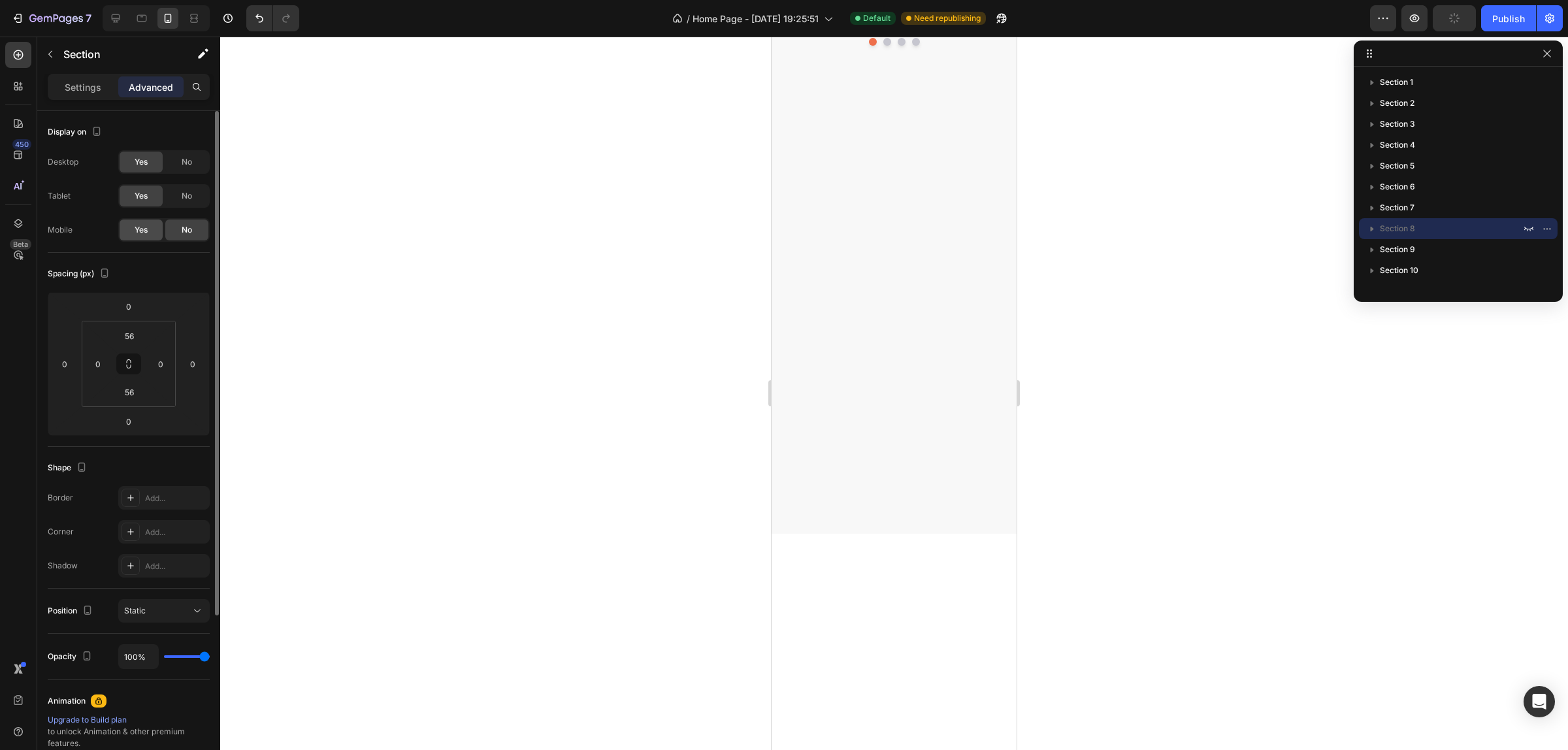
click at [146, 229] on span "Yes" at bounding box center [141, 230] width 13 height 12
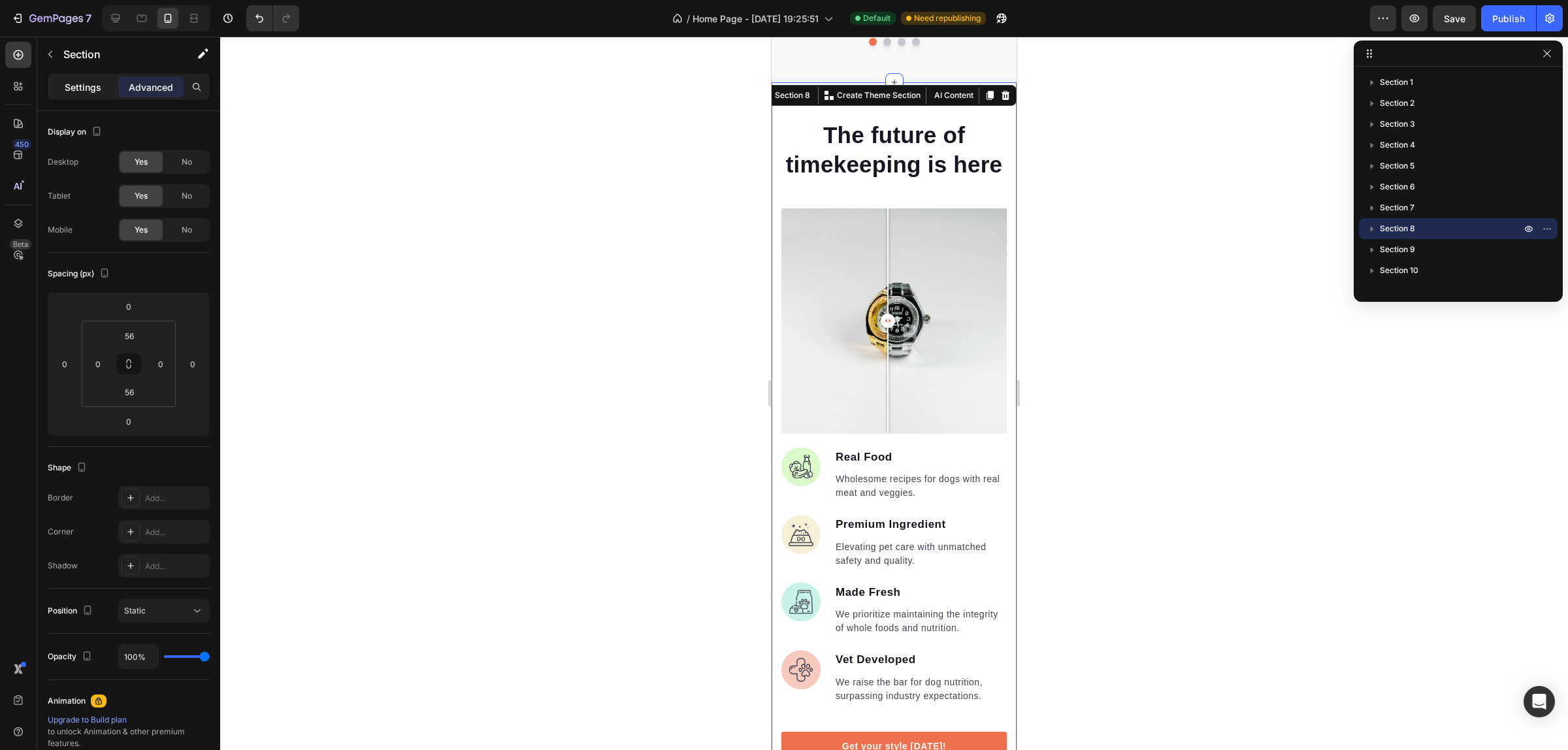
click at [86, 87] on p "Settings" at bounding box center [83, 88] width 36 height 14
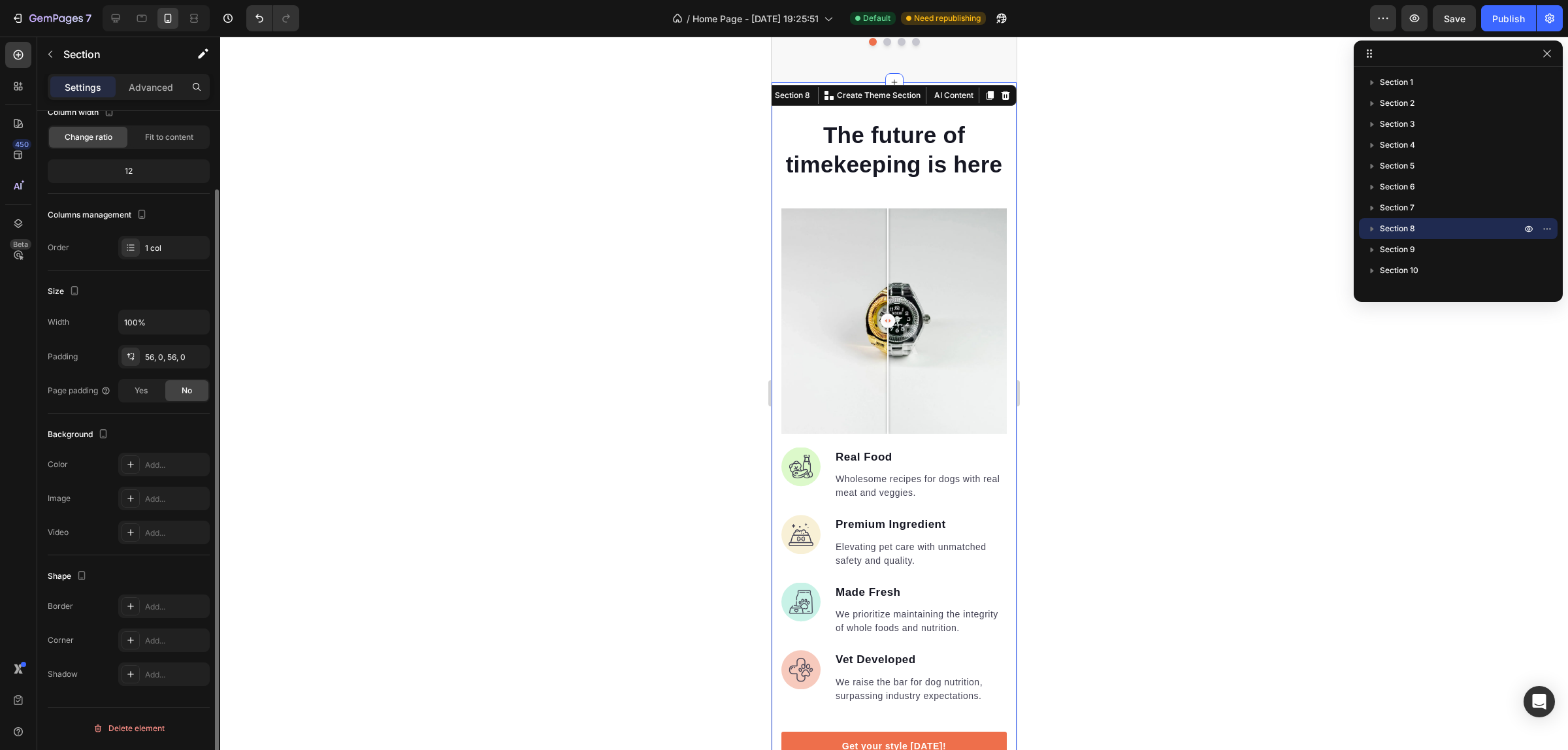
scroll to position [90, 0]
click at [161, 390] on div "Yes" at bounding box center [142, 390] width 43 height 21
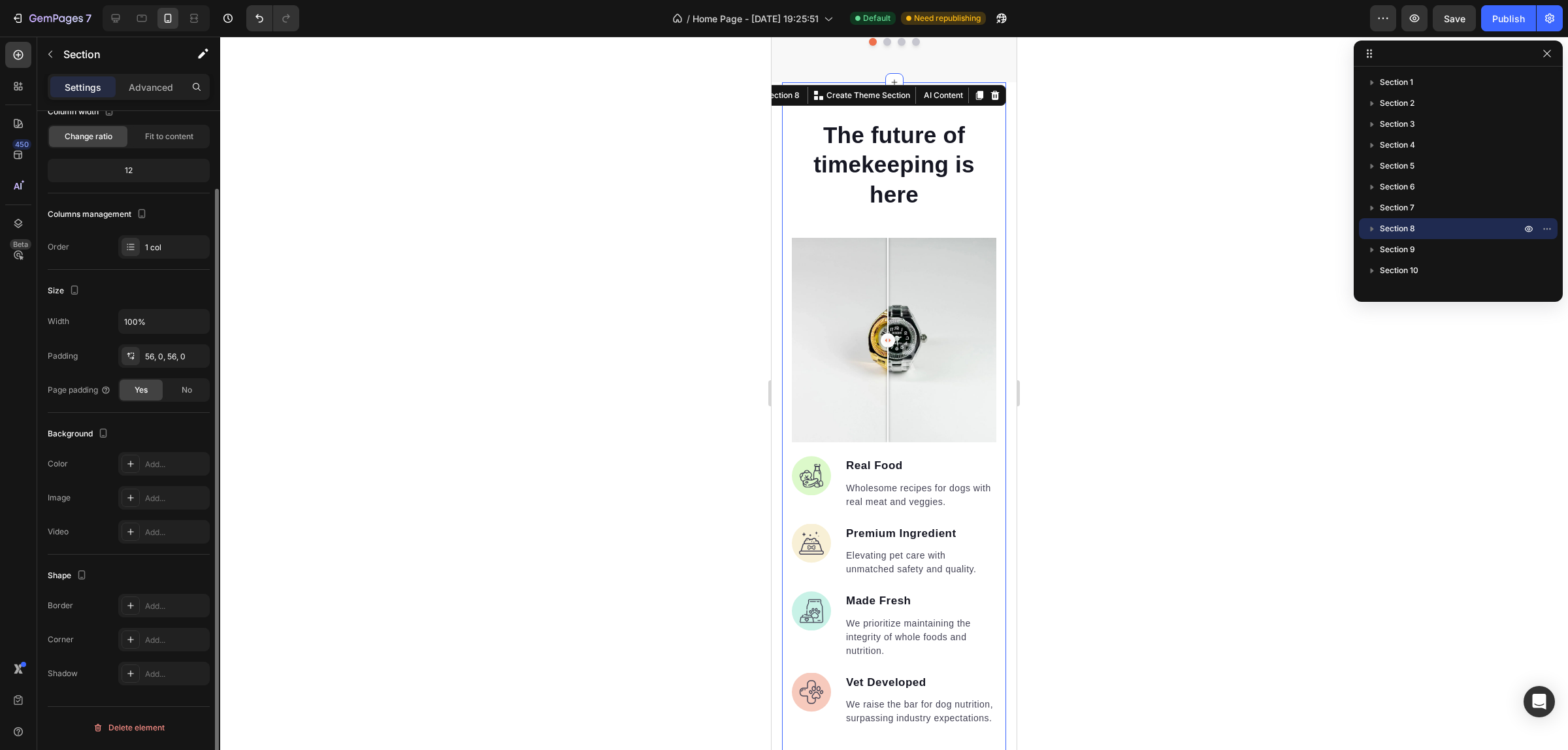
scroll to position [88, 0]
click at [190, 389] on span "No" at bounding box center [186, 390] width 11 height 12
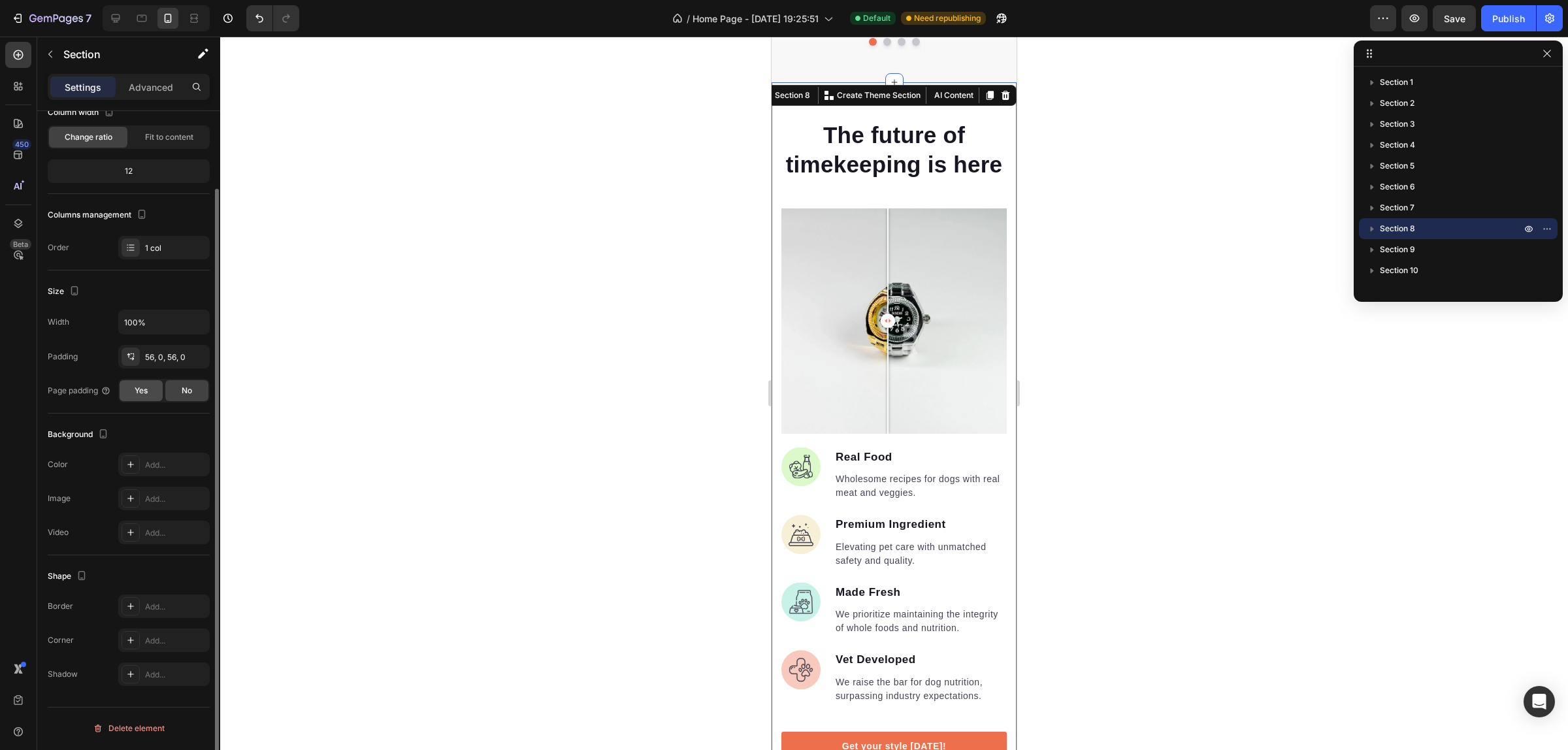
click at [144, 390] on span "Yes" at bounding box center [141, 390] width 13 height 12
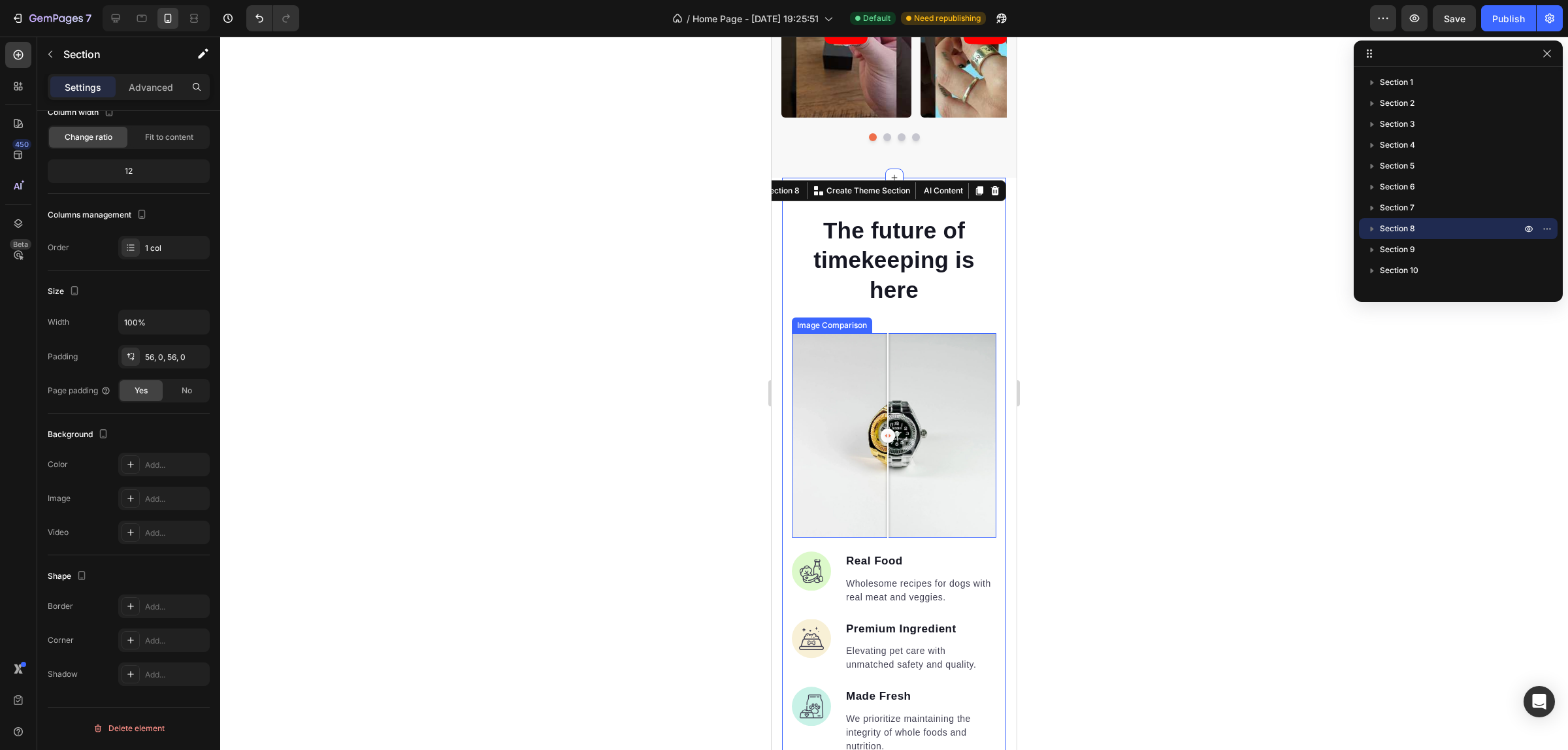
scroll to position [1931, 0]
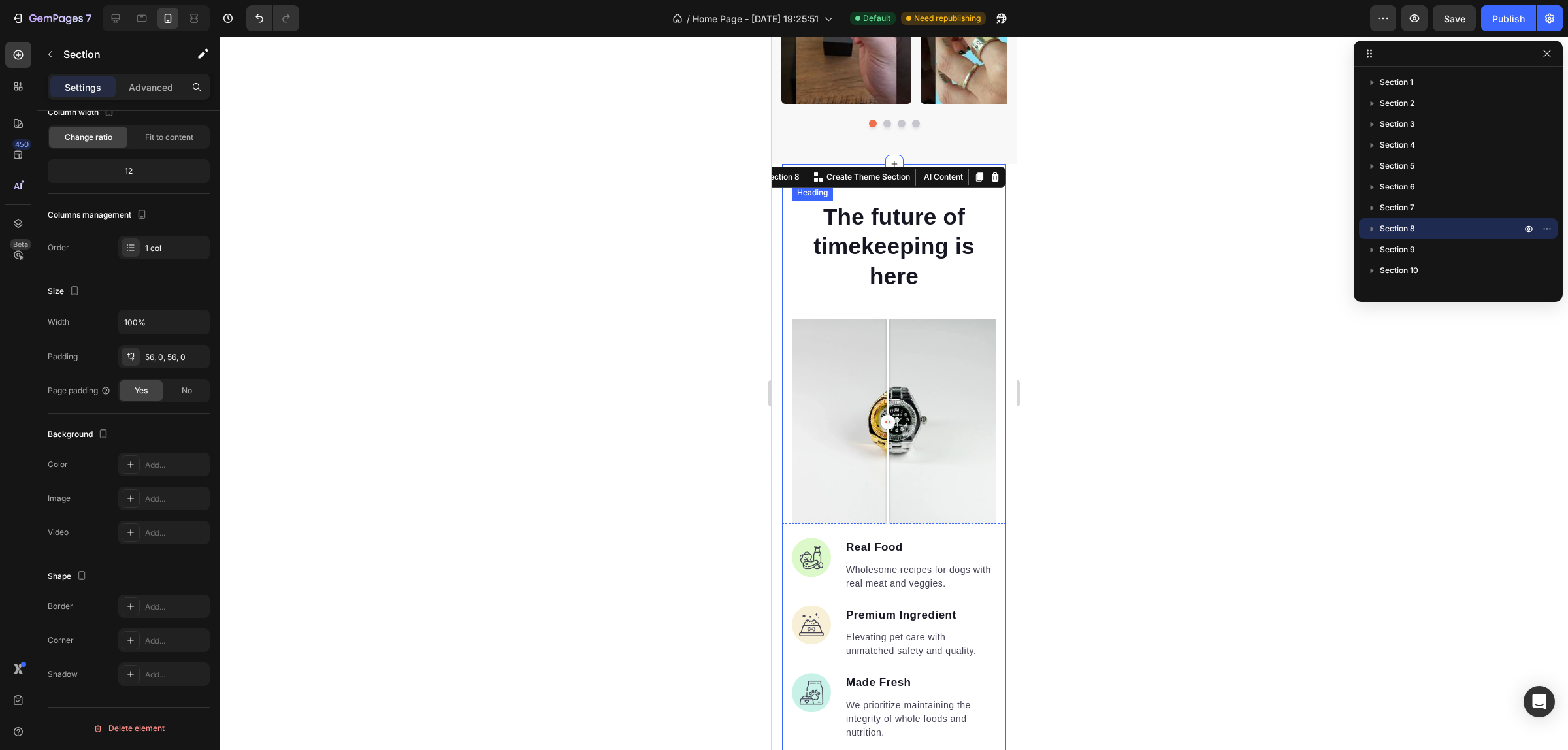
click at [956, 243] on h2 "The future of timekeeping is here" at bounding box center [894, 246] width 205 height 92
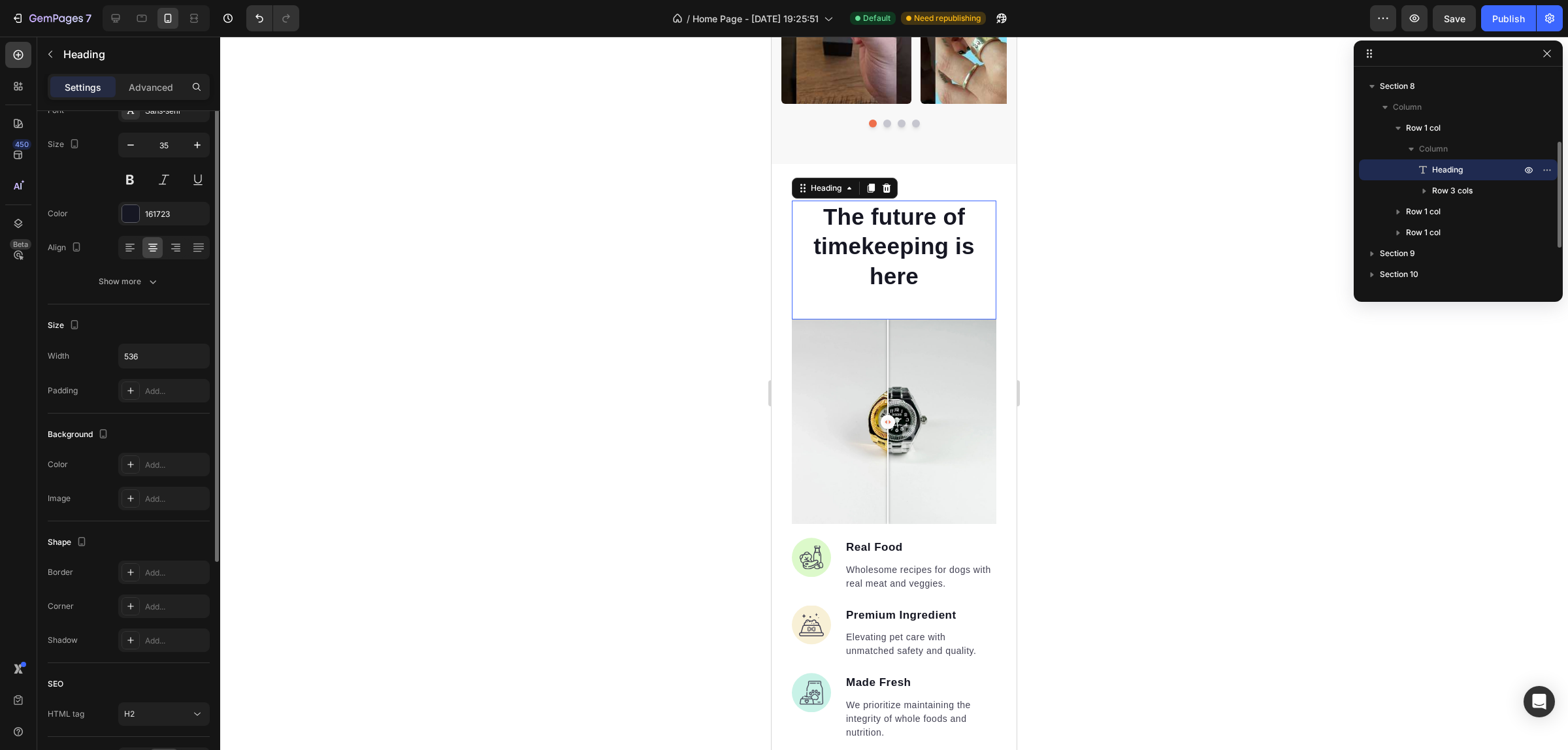
scroll to position [0, 0]
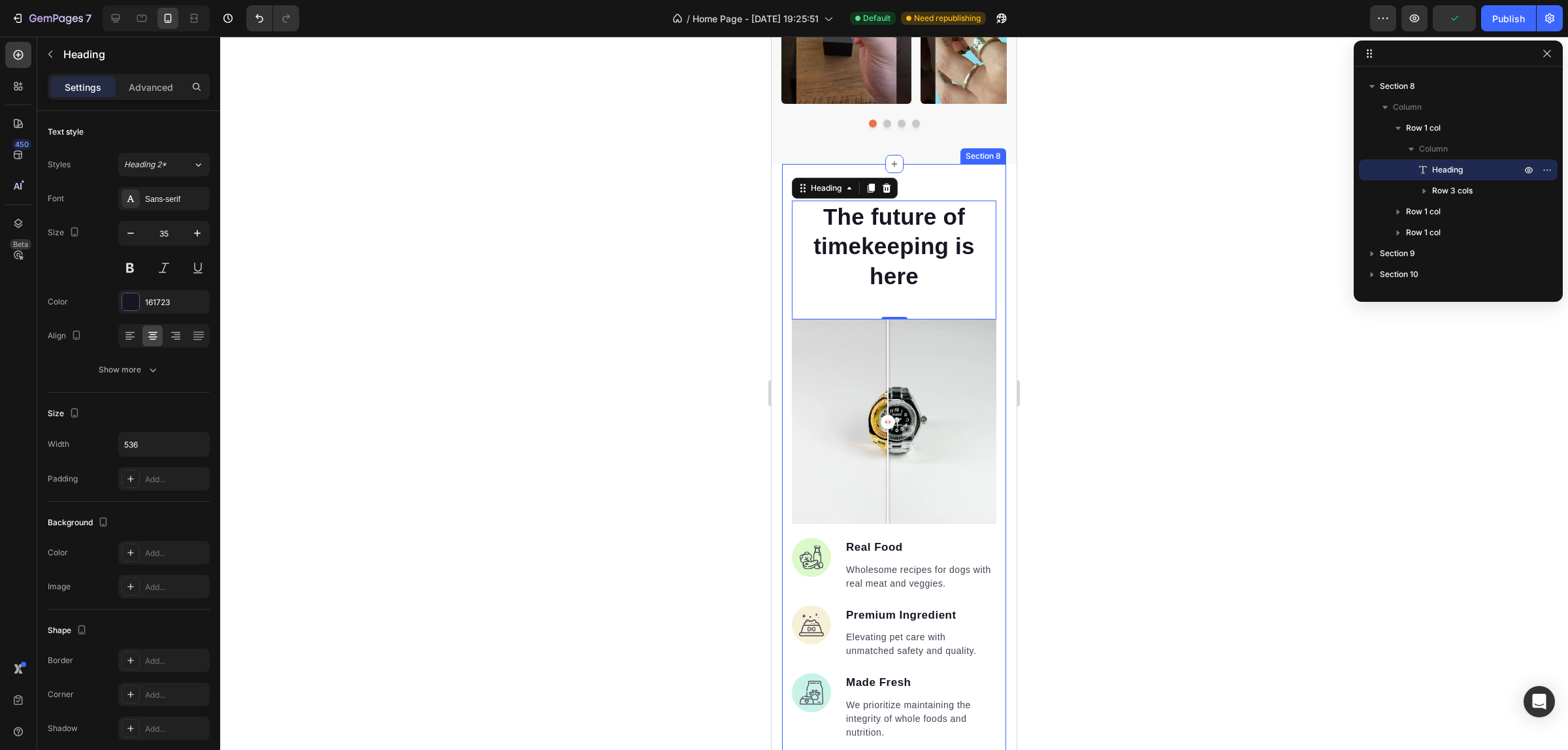
click at [985, 191] on div "The future of timekeeping is here Heading 0 Image Effortless Style Text block A…" at bounding box center [894, 556] width 224 height 784
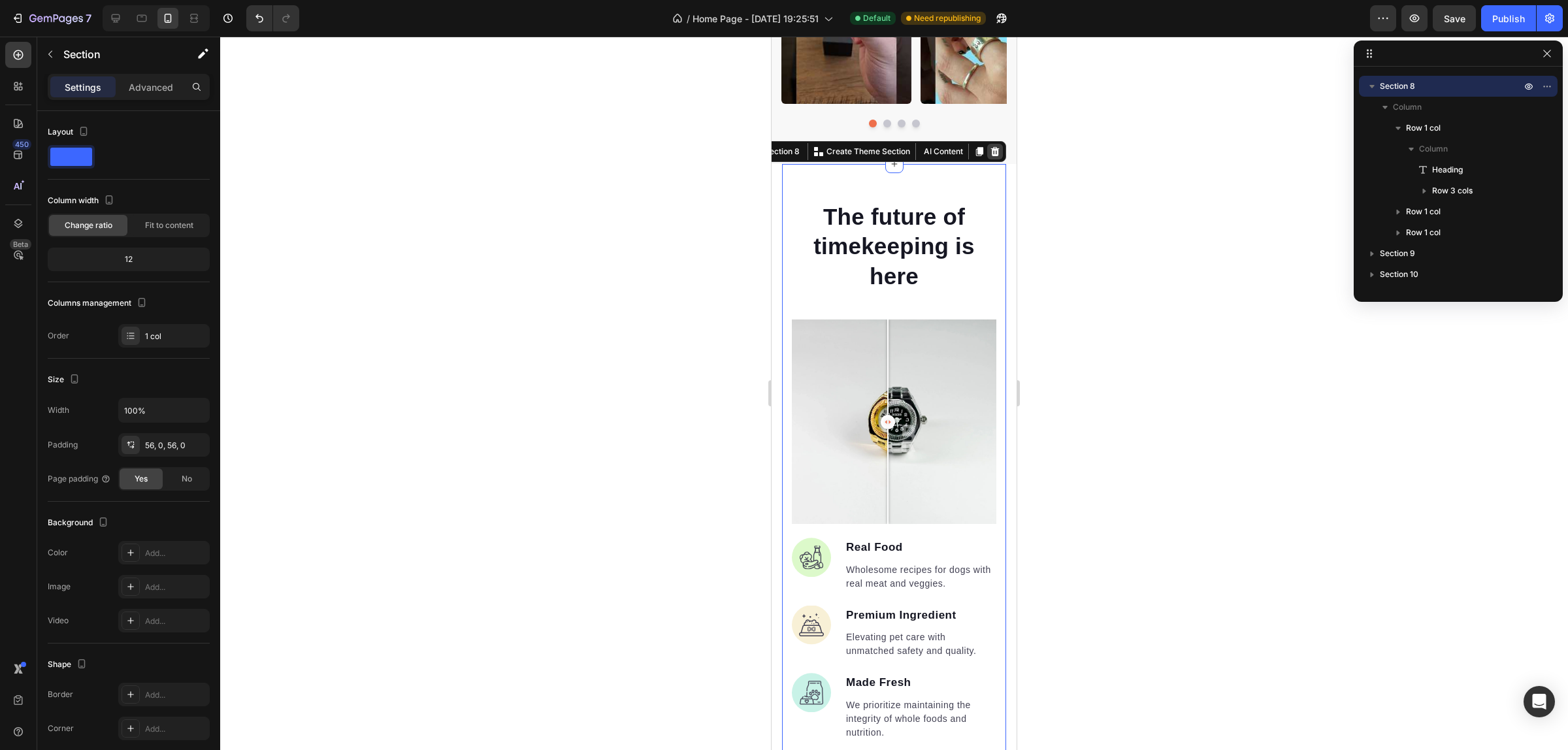
click at [991, 150] on icon at bounding box center [995, 151] width 8 height 9
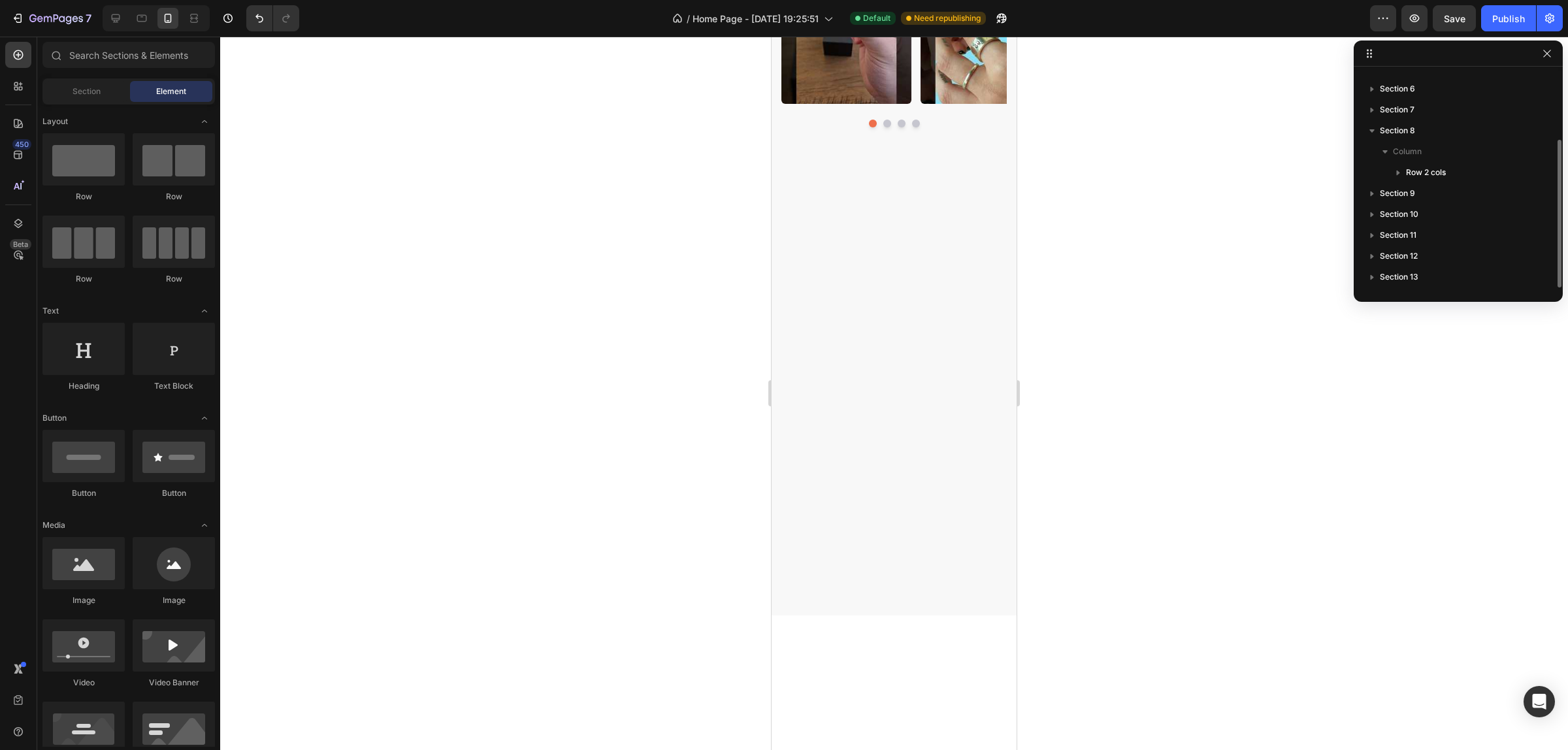
scroll to position [98, 0]
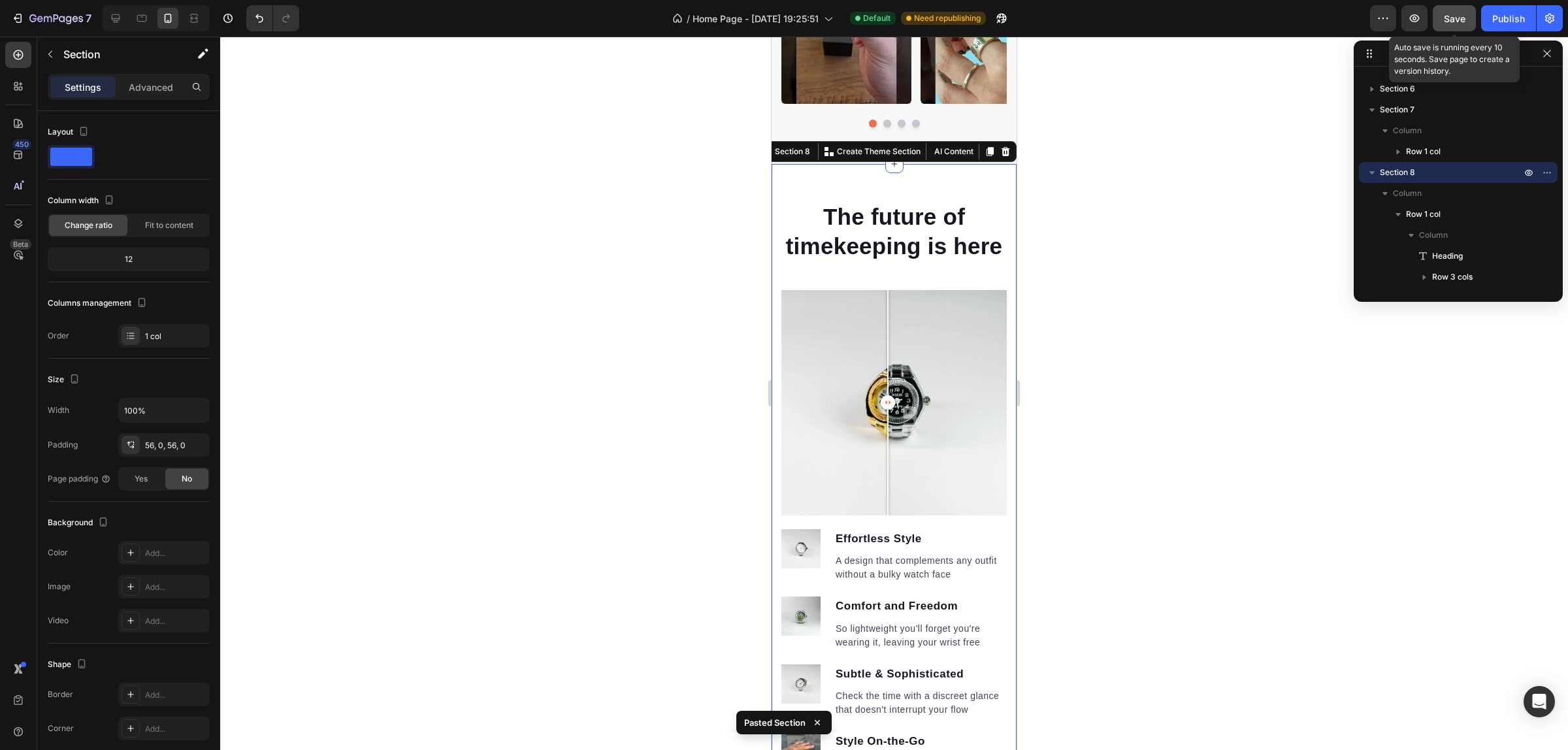
click at [1468, 17] on button "Save" at bounding box center [1454, 18] width 43 height 26
click at [1494, 18] on div "Publish" at bounding box center [1508, 19] width 33 height 14
click at [142, 15] on icon at bounding box center [142, 18] width 10 height 7
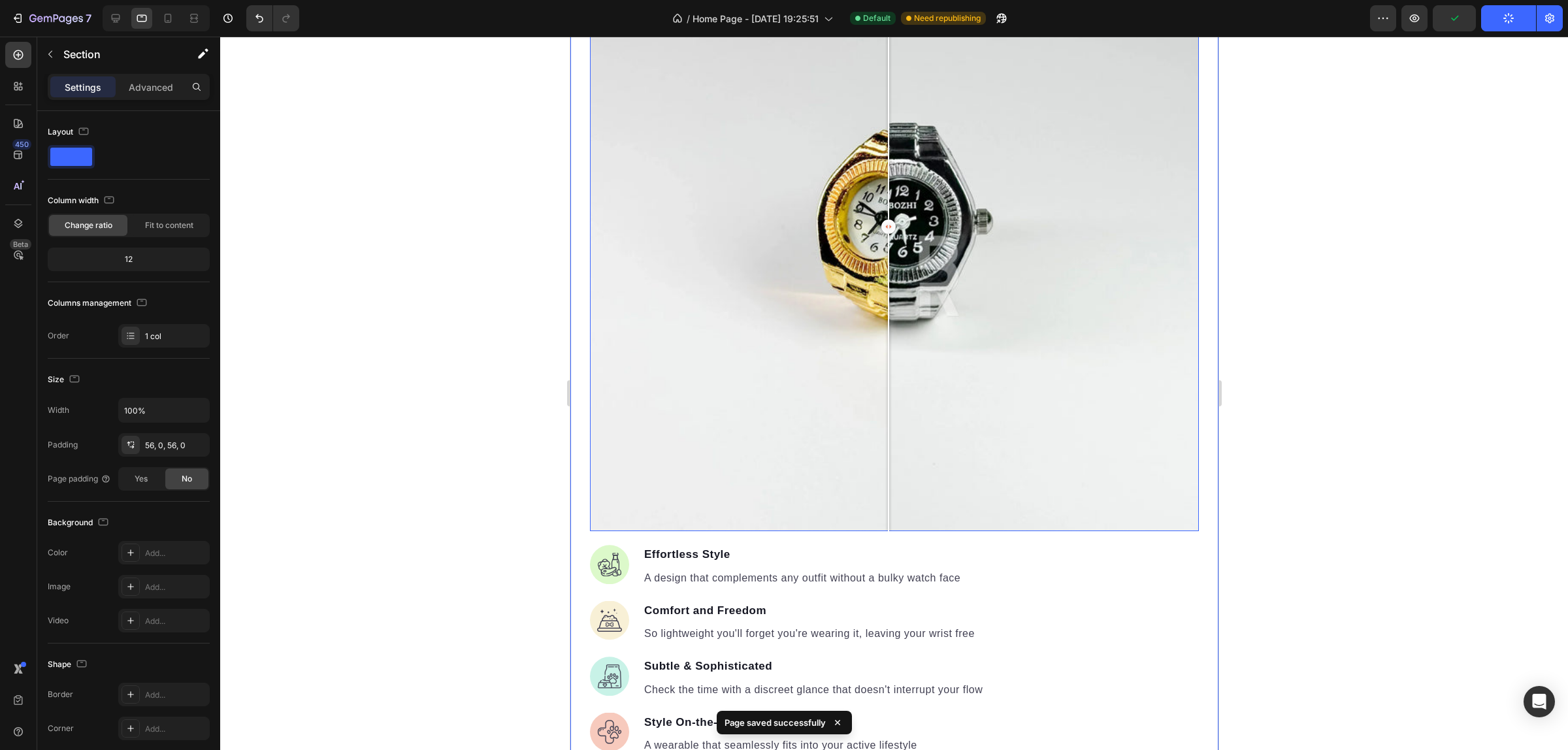
scroll to position [2288, 0]
